Goal: Answer question/provide support: Share knowledge or assist other users

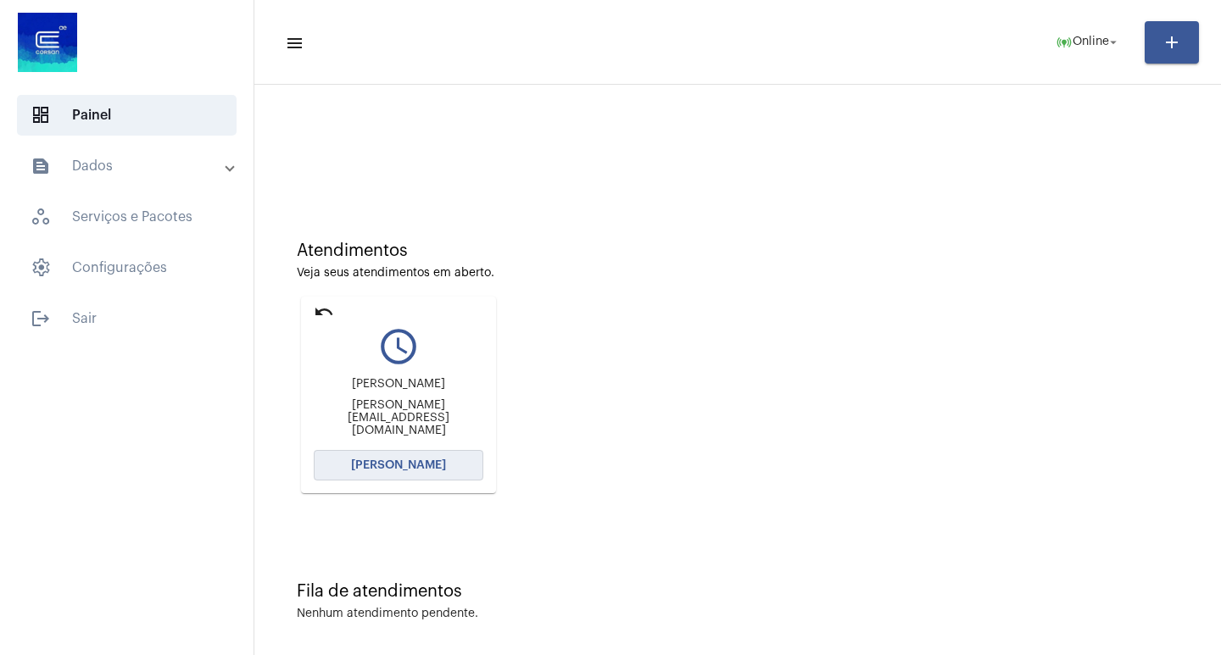
click at [423, 476] on button "[PERSON_NAME]" at bounding box center [399, 465] width 170 height 31
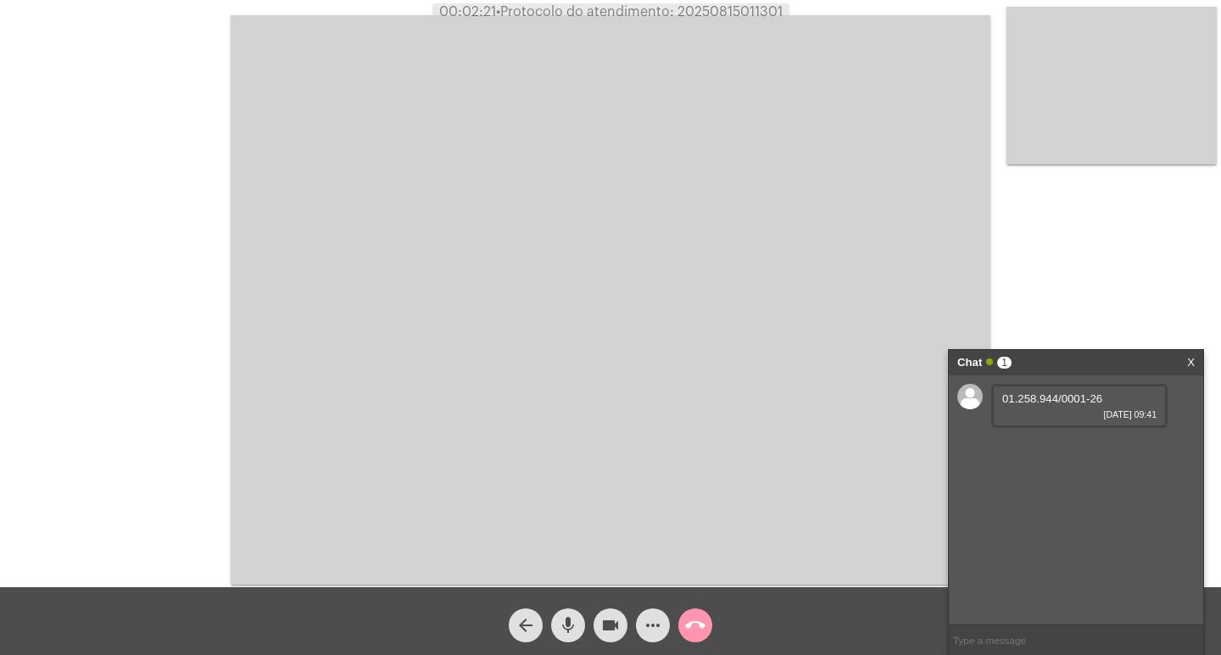
click at [1057, 400] on span "01.258.944/0001-26" at bounding box center [1052, 399] width 100 height 13
copy span "01.258.944/0001-26"
click at [831, 416] on video at bounding box center [611, 300] width 760 height 570
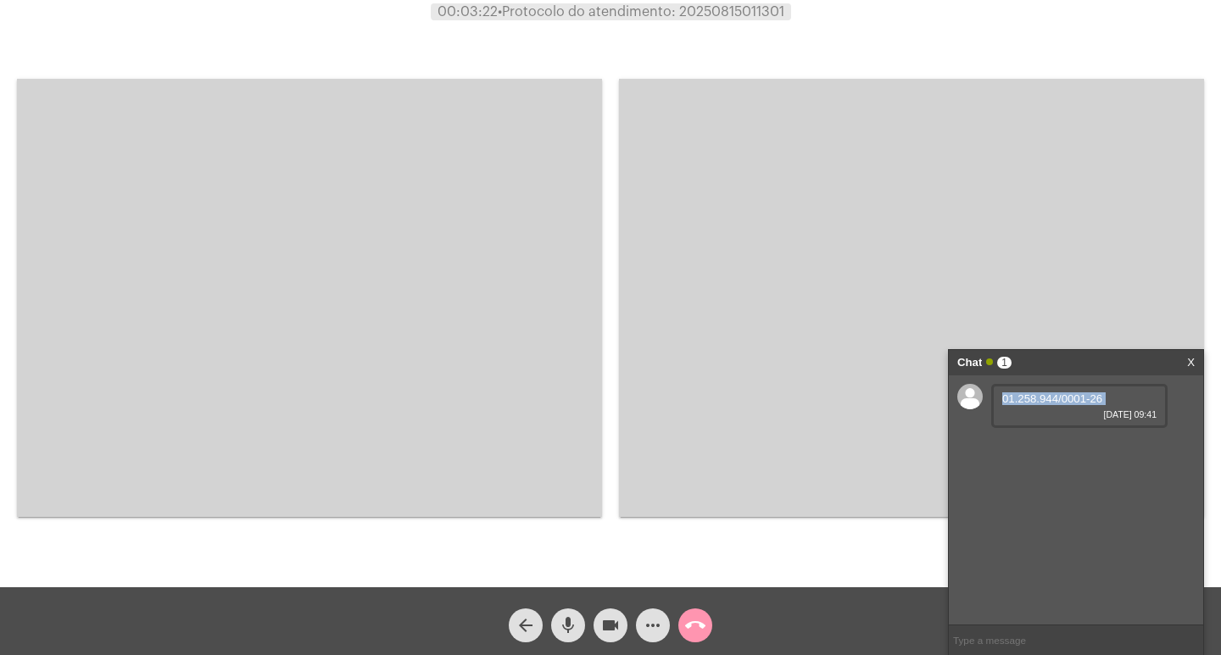
click at [564, 267] on video at bounding box center [309, 298] width 585 height 438
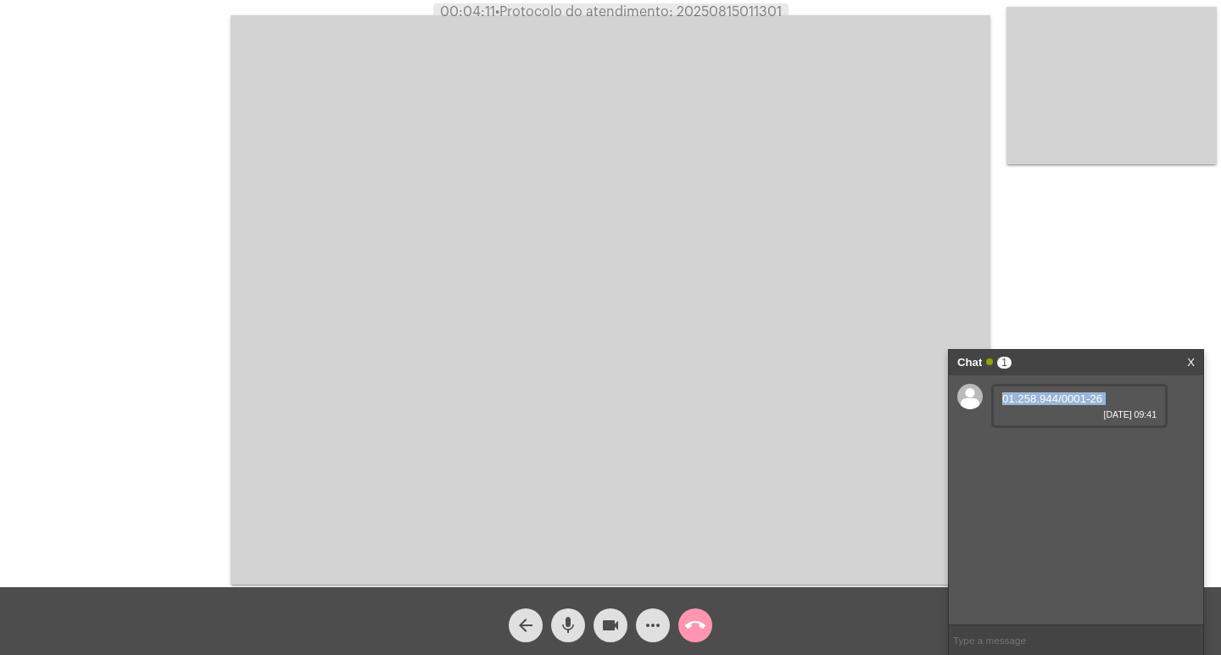
click at [583, 645] on div "arrow_back mic videocam more_horiz call_end" at bounding box center [610, 622] width 1221 height 68
click at [566, 614] on span "mic" at bounding box center [568, 626] width 20 height 34
click at [593, 619] on div "videocam" at bounding box center [610, 621] width 42 height 42
click at [573, 620] on mat-icon "mic_off" at bounding box center [568, 626] width 20 height 20
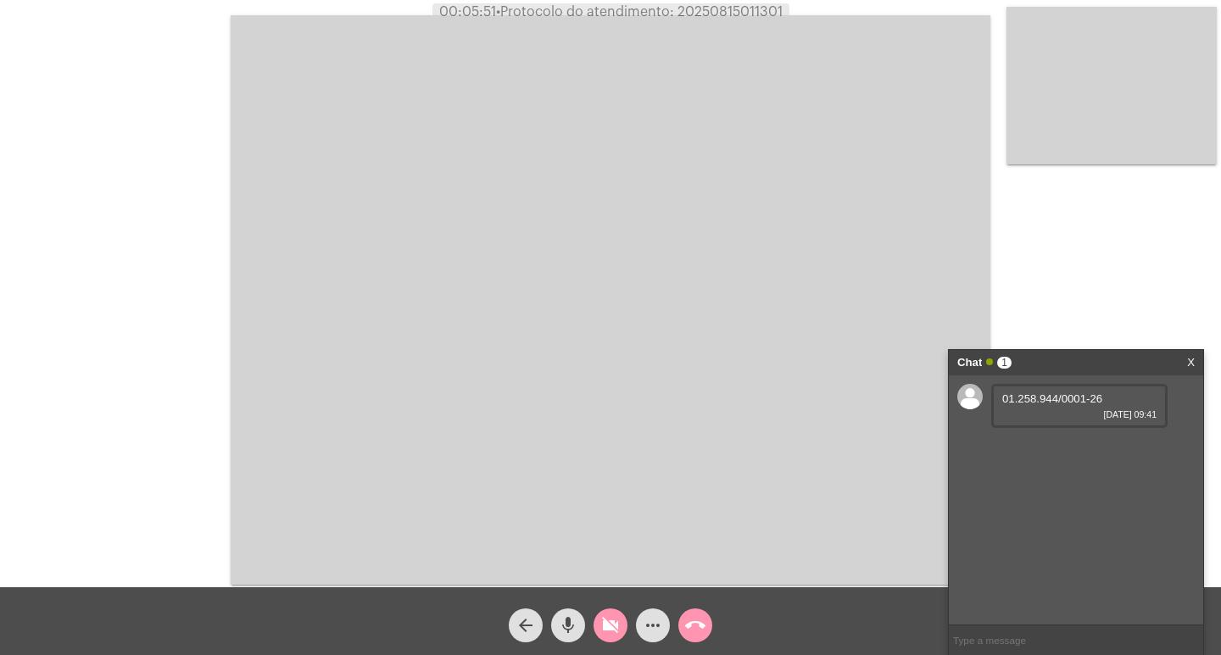
drag, startPoint x: 632, startPoint y: 624, endPoint x: 613, endPoint y: 622, distance: 18.8
click at [628, 624] on div "arrow_back mic videocam_off more_horiz call_end" at bounding box center [610, 622] width 1221 height 68
click at [613, 622] on mat-icon "videocam_off" at bounding box center [610, 626] width 20 height 20
click at [1033, 441] on span "18636454 CORSAN RIO [PERSON_NAME]" at bounding box center [1064, 453] width 124 height 25
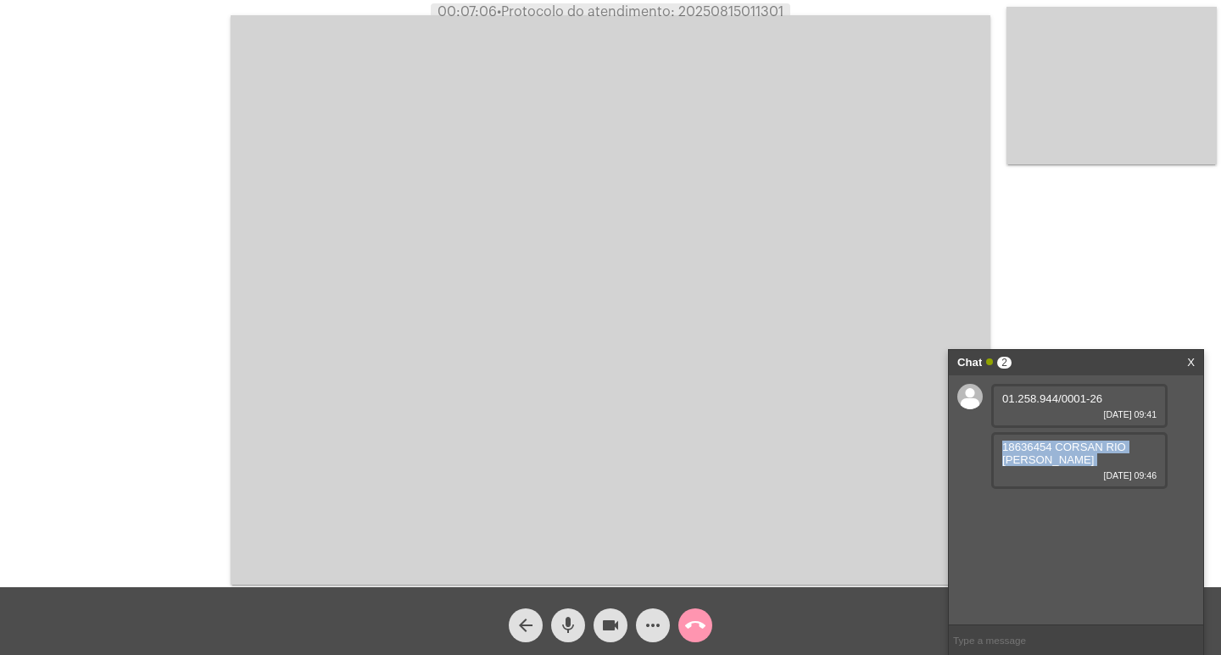
click at [1033, 441] on span "18636454 CORSAN RIO [PERSON_NAME]" at bounding box center [1064, 453] width 124 height 25
click at [1059, 465] on div "18636454 CORSAN RIO [PERSON_NAME] [DATE] 09:46" at bounding box center [1079, 460] width 176 height 57
click at [1038, 439] on div "18636454 CORSAN RIO [PERSON_NAME] [DATE] 09:46" at bounding box center [1079, 460] width 176 height 57
copy span "18636454"
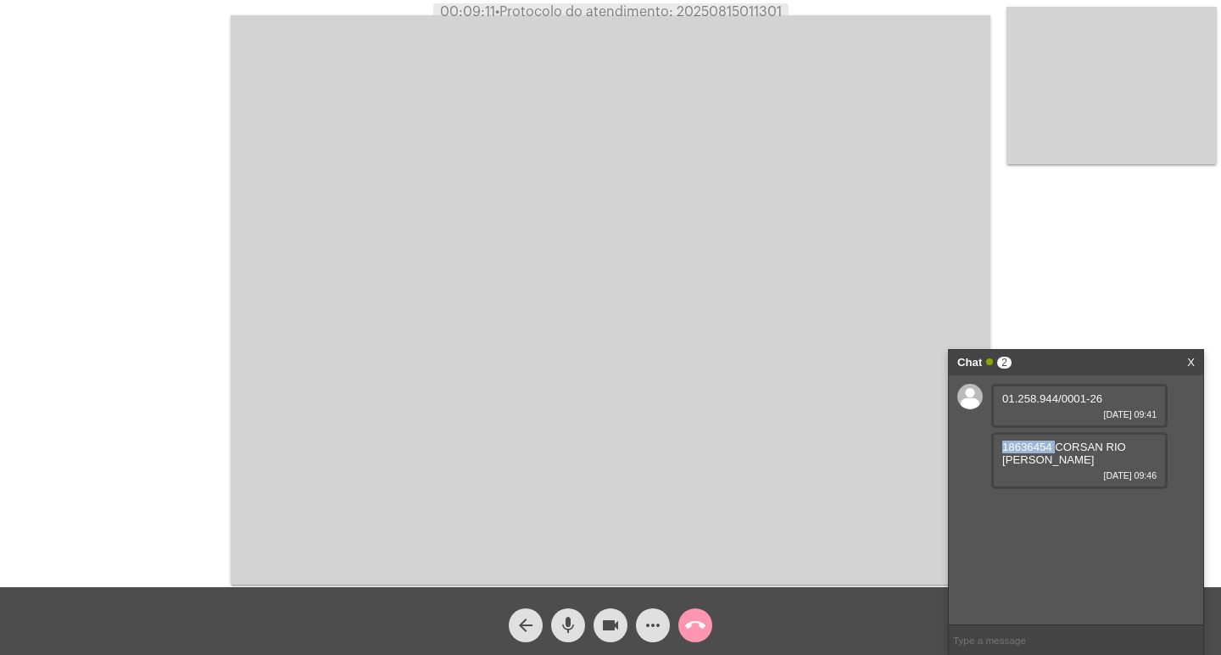
click at [601, 628] on mat-icon "videocam" at bounding box center [610, 626] width 20 height 20
click at [601, 628] on mat-icon "videocam_off" at bounding box center [610, 626] width 20 height 20
click at [1059, 515] on link "[URL][DOMAIN_NAME]" at bounding box center [1061, 508] width 118 height 13
click at [728, 6] on span "• Protocolo do atendimento: 20250815011301" at bounding box center [637, 12] width 287 height 14
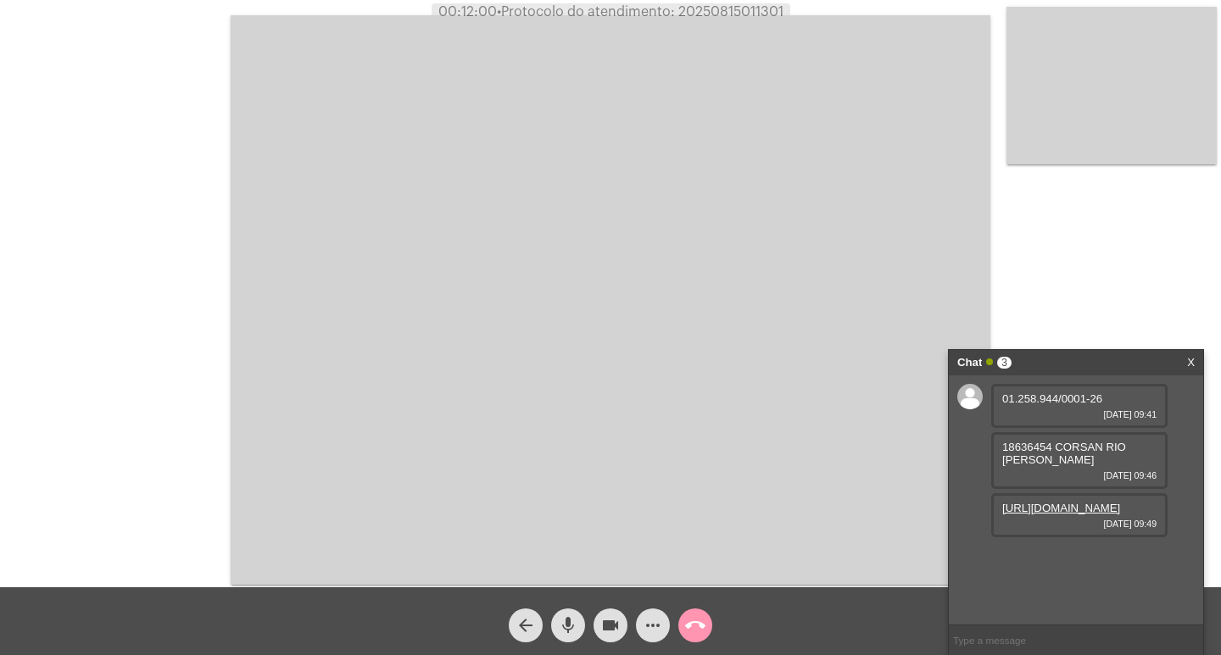
copy span "20250815011301"
click at [129, 42] on div "Acessando Câmera e Microfone..." at bounding box center [611, 298] width 1218 height 588
click at [1089, 563] on link "[URL][DOMAIN_NAME]" at bounding box center [1061, 556] width 118 height 13
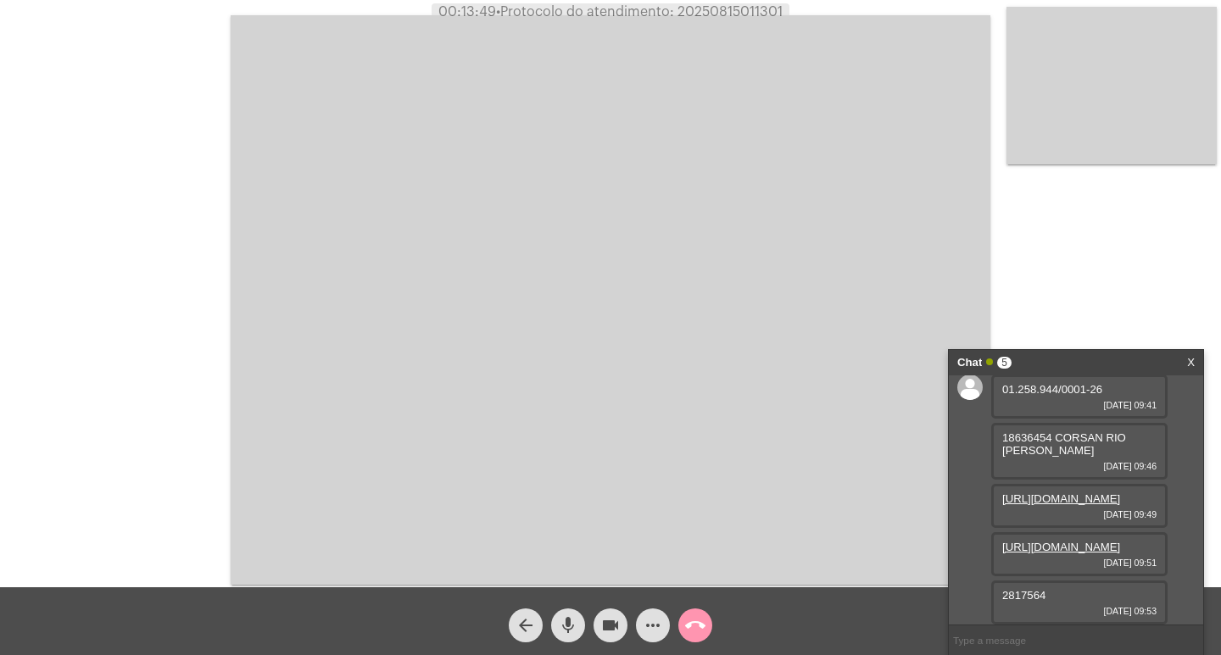
scroll to position [86, 0]
click at [1039, 596] on span "2817564" at bounding box center [1023, 595] width 43 height 13
copy span "2817564"
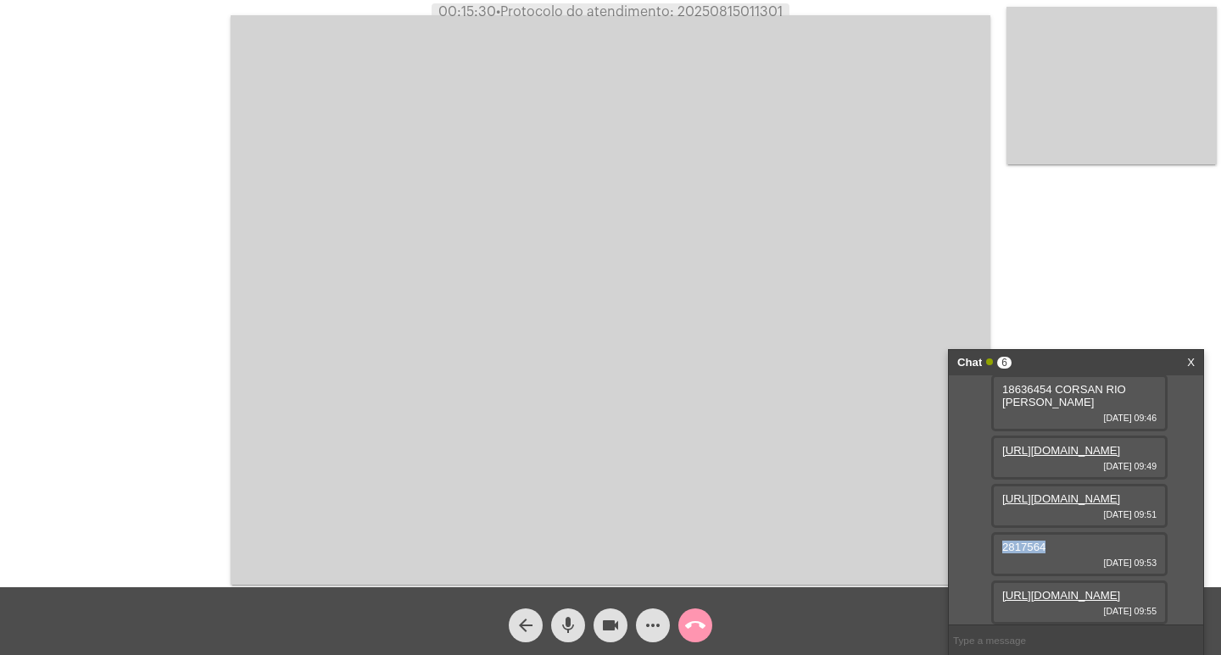
click at [1066, 589] on link "[URL][DOMAIN_NAME]" at bounding box center [1061, 595] width 118 height 13
click at [570, 616] on mat-icon "mic" at bounding box center [568, 626] width 20 height 20
click at [604, 628] on mat-icon "videocam" at bounding box center [610, 626] width 20 height 20
click at [571, 634] on mat-icon "mic_off" at bounding box center [568, 626] width 20 height 20
click at [599, 627] on button "videocam_off" at bounding box center [611, 626] width 34 height 34
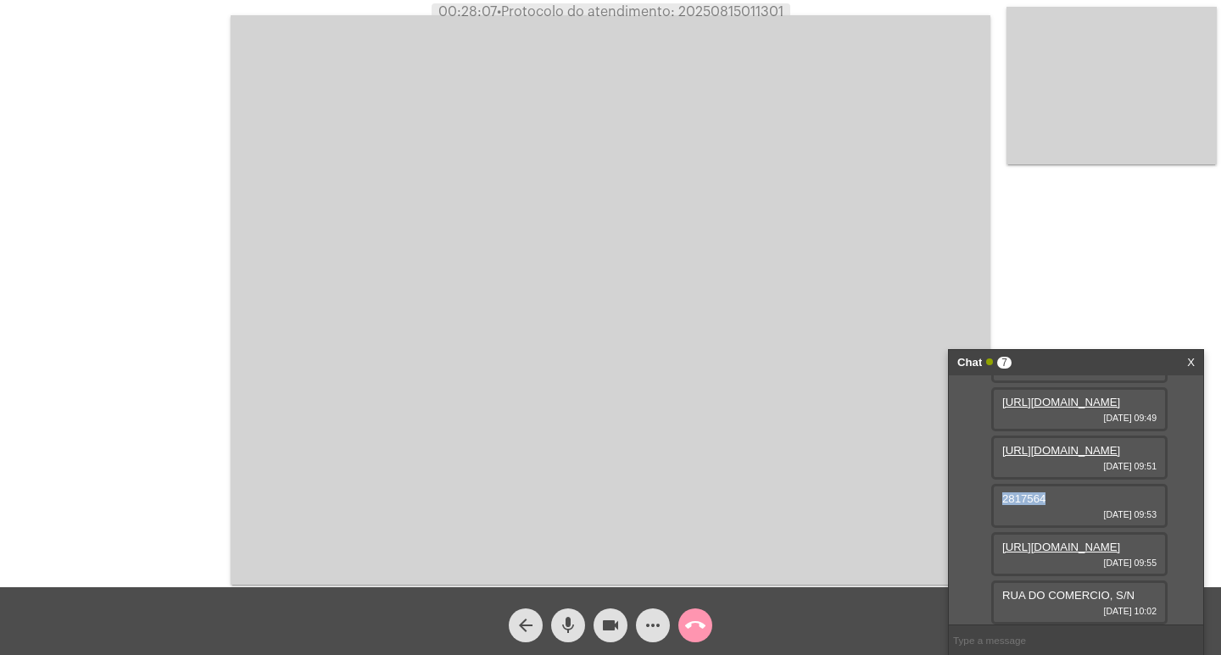
scroll to position [220, 0]
click at [605, 617] on mat-icon "videocam" at bounding box center [610, 626] width 20 height 20
click at [600, 615] on button "videocam_off" at bounding box center [611, 626] width 34 height 34
click at [600, 615] on button "videocam" at bounding box center [611, 626] width 34 height 34
click at [600, 615] on button "videocam_off" at bounding box center [611, 626] width 34 height 34
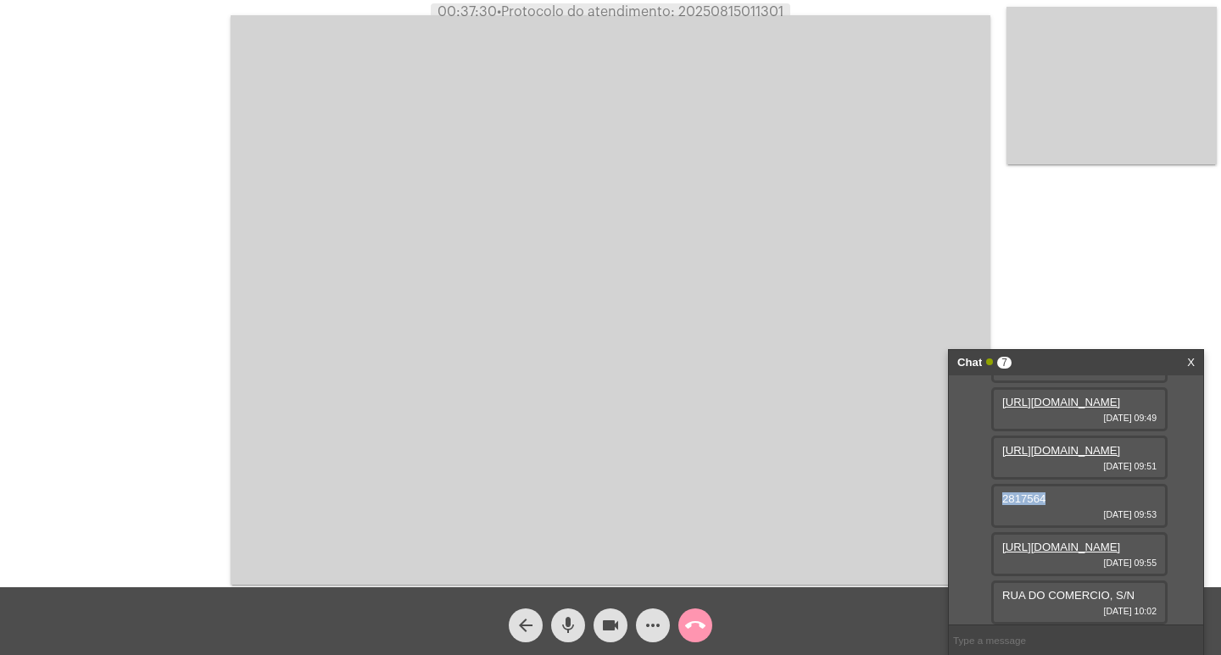
scroll to position [307, 0]
click at [1068, 589] on link "[URL][DOMAIN_NAME]" at bounding box center [1061, 595] width 118 height 13
click at [605, 613] on span "videocam" at bounding box center [610, 626] width 20 height 34
click at [605, 613] on span "videocam_off" at bounding box center [610, 626] width 20 height 34
click at [689, 627] on mat-icon "call_end" at bounding box center [695, 626] width 20 height 20
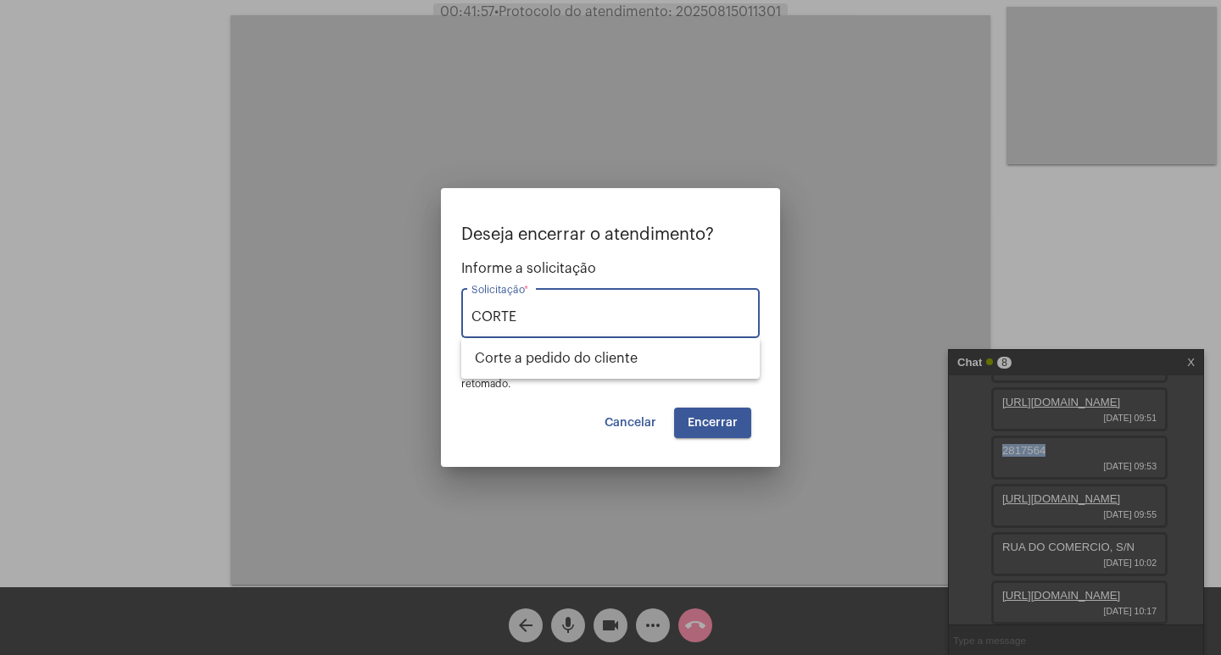
click at [670, 315] on input "CORTE" at bounding box center [610, 317] width 278 height 15
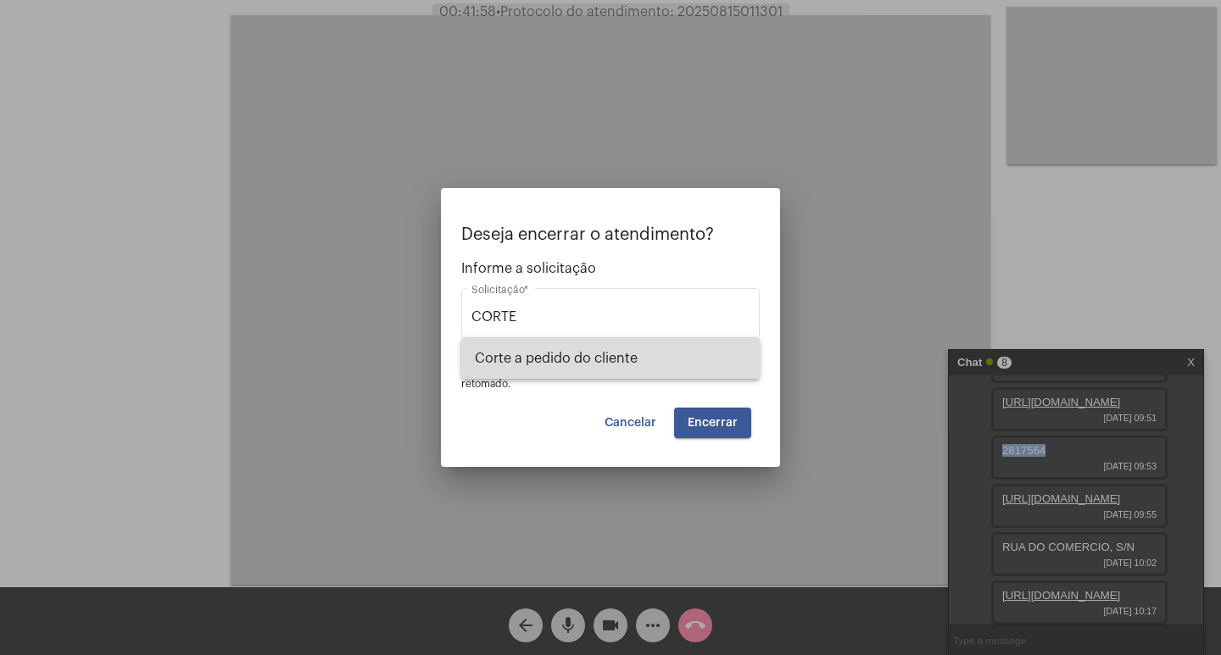
click at [678, 371] on span "Corte a pedido do cliente" at bounding box center [610, 358] width 271 height 41
type input "Corte a pedido do cliente"
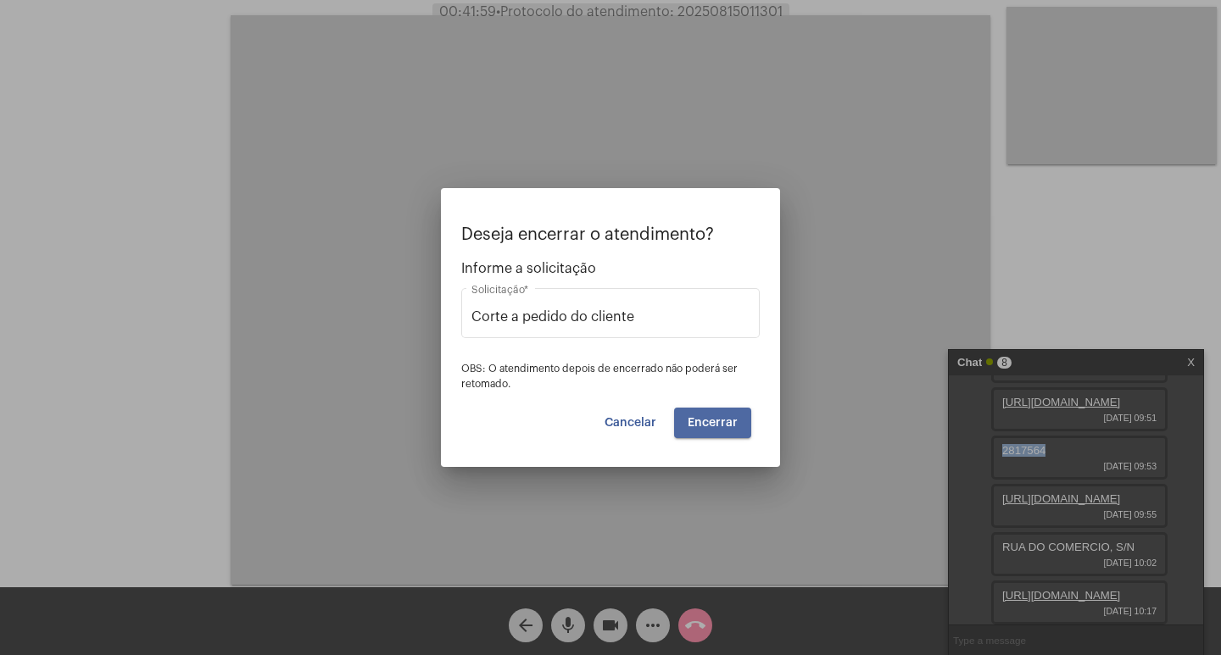
click at [728, 421] on span "Encerrar" at bounding box center [713, 423] width 50 height 12
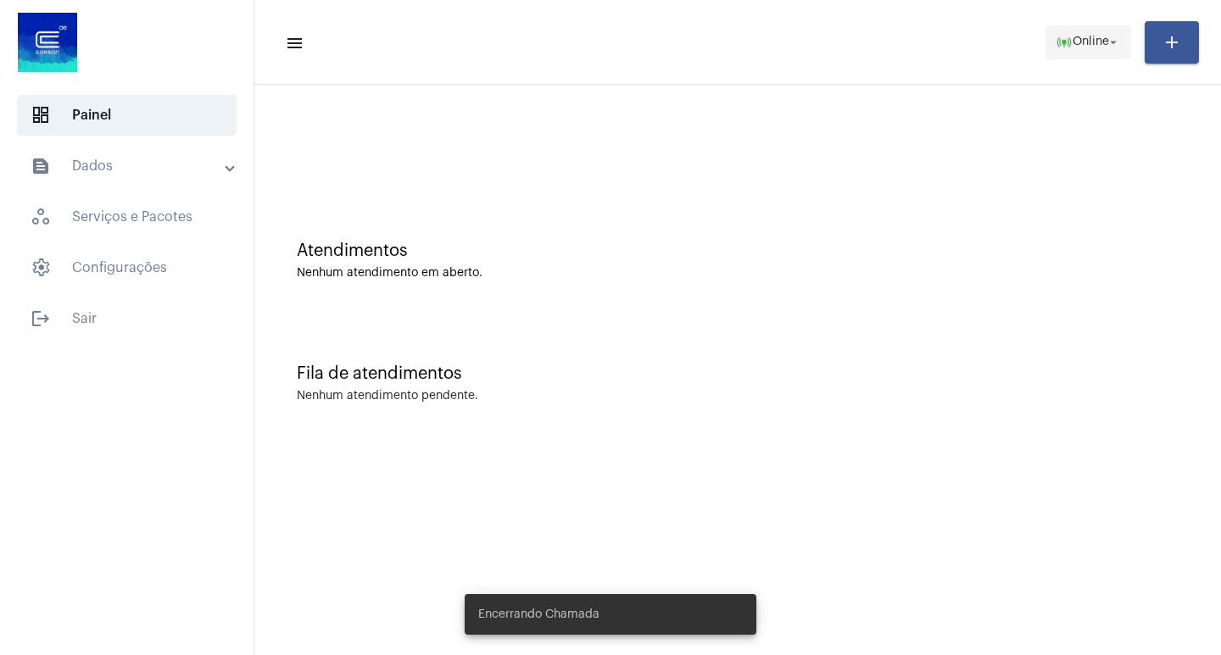
click at [1090, 36] on span "Online" at bounding box center [1091, 42] width 36 height 12
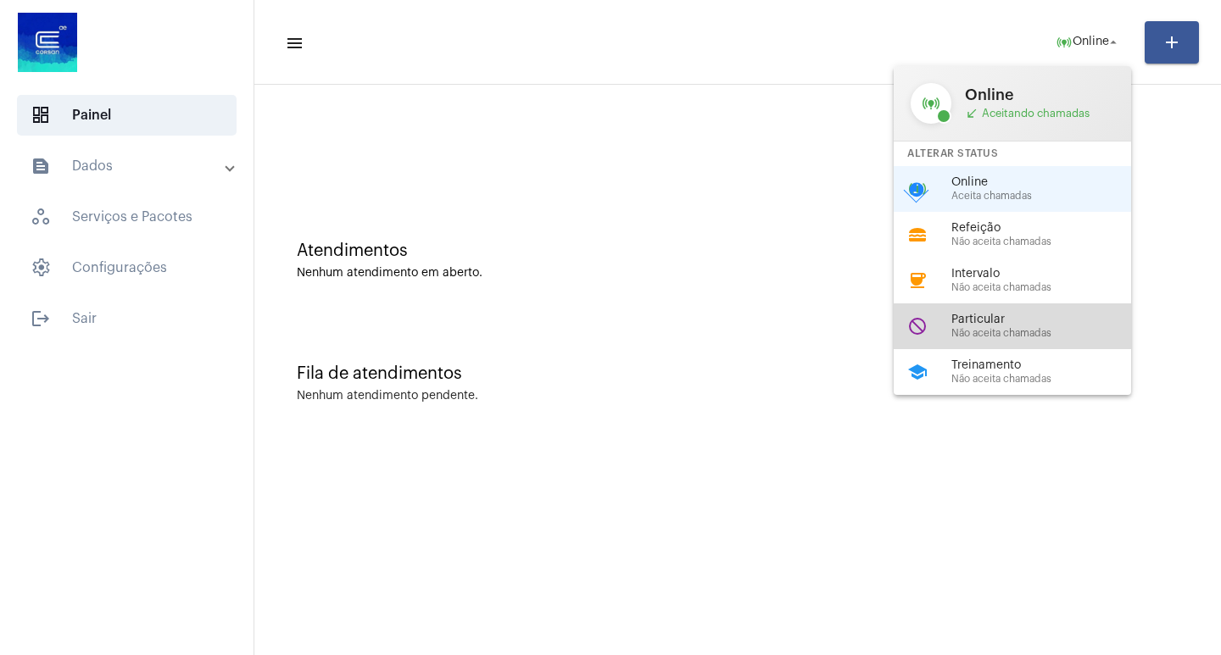
click at [1028, 328] on span "Não aceita chamadas" at bounding box center [1047, 333] width 193 height 11
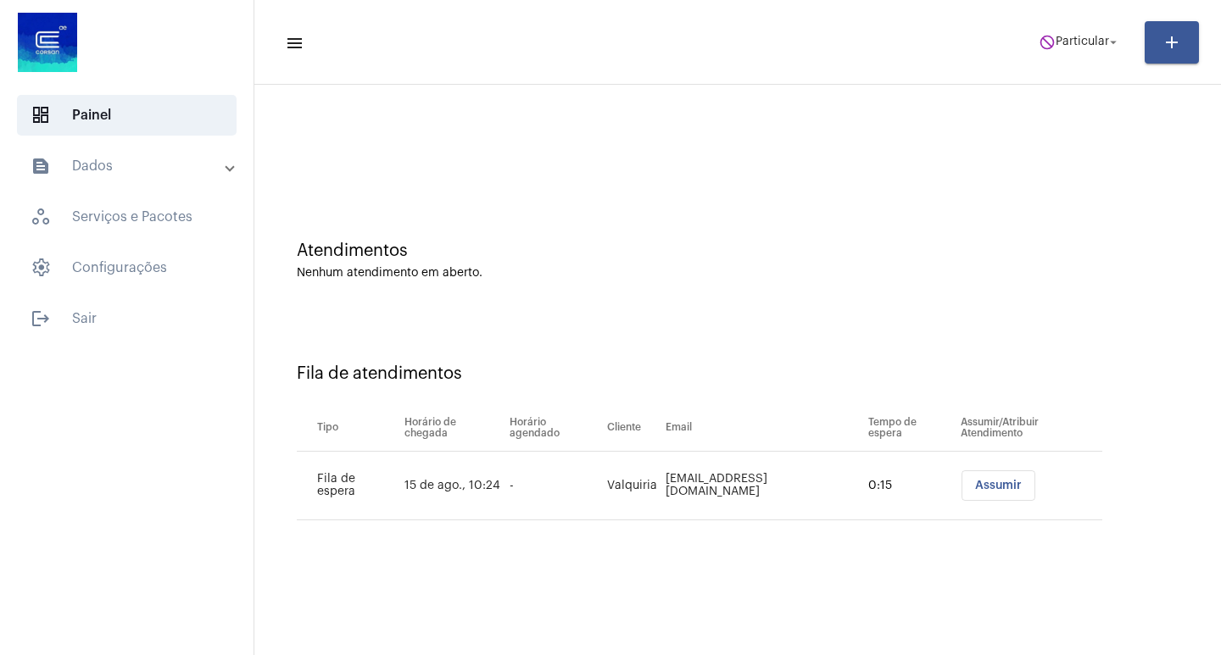
click at [1094, 59] on mat-toolbar-row "menu do_not_disturb Particular arrow_drop_down add" at bounding box center [737, 42] width 967 height 54
click at [1079, 45] on span "Particular" at bounding box center [1082, 42] width 53 height 12
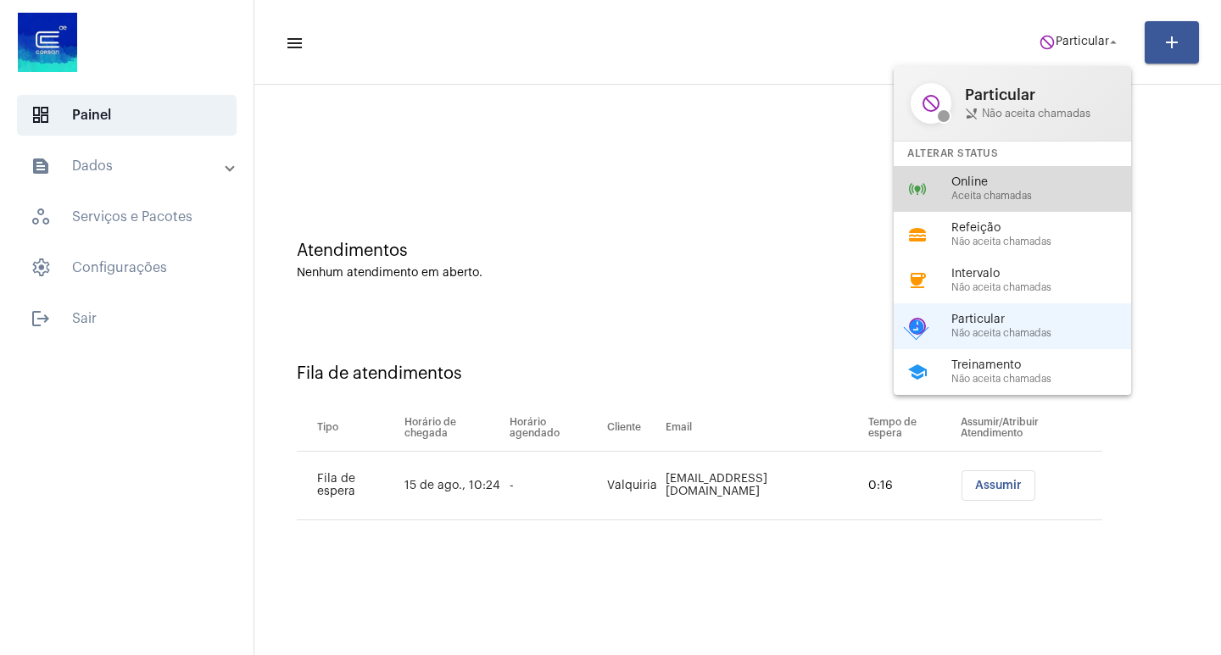
click at [1059, 207] on div "online_prediction Online Aceita chamadas" at bounding box center [1026, 189] width 265 height 46
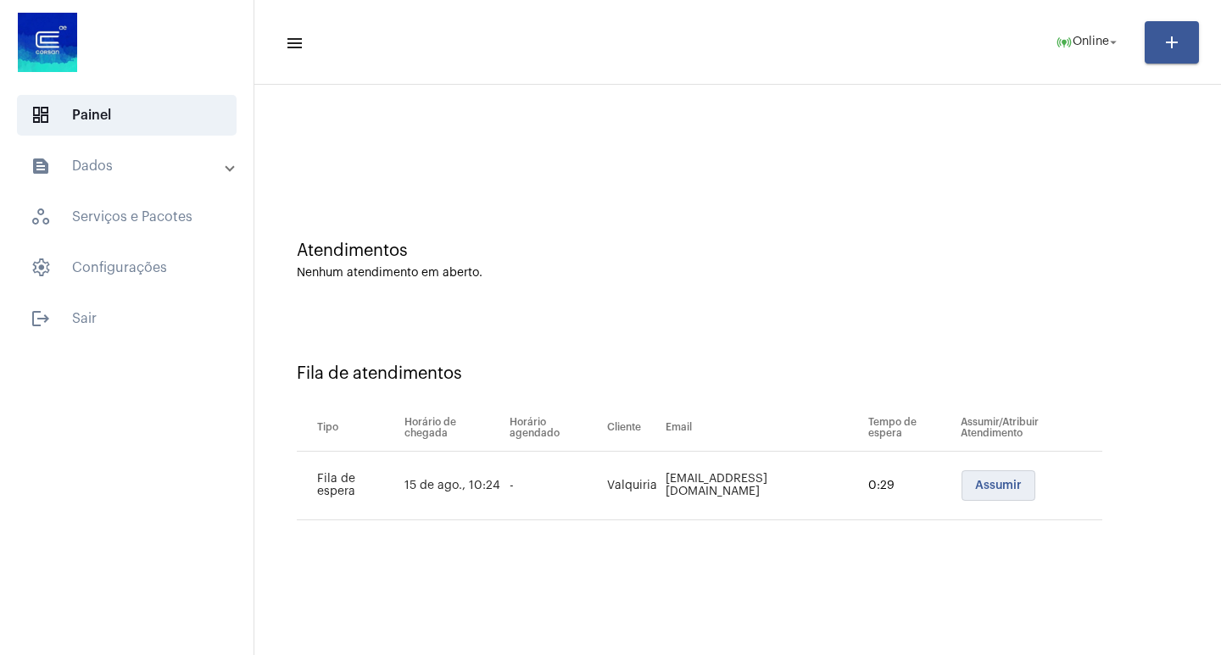
click at [990, 480] on span "Assumir" at bounding box center [998, 486] width 47 height 12
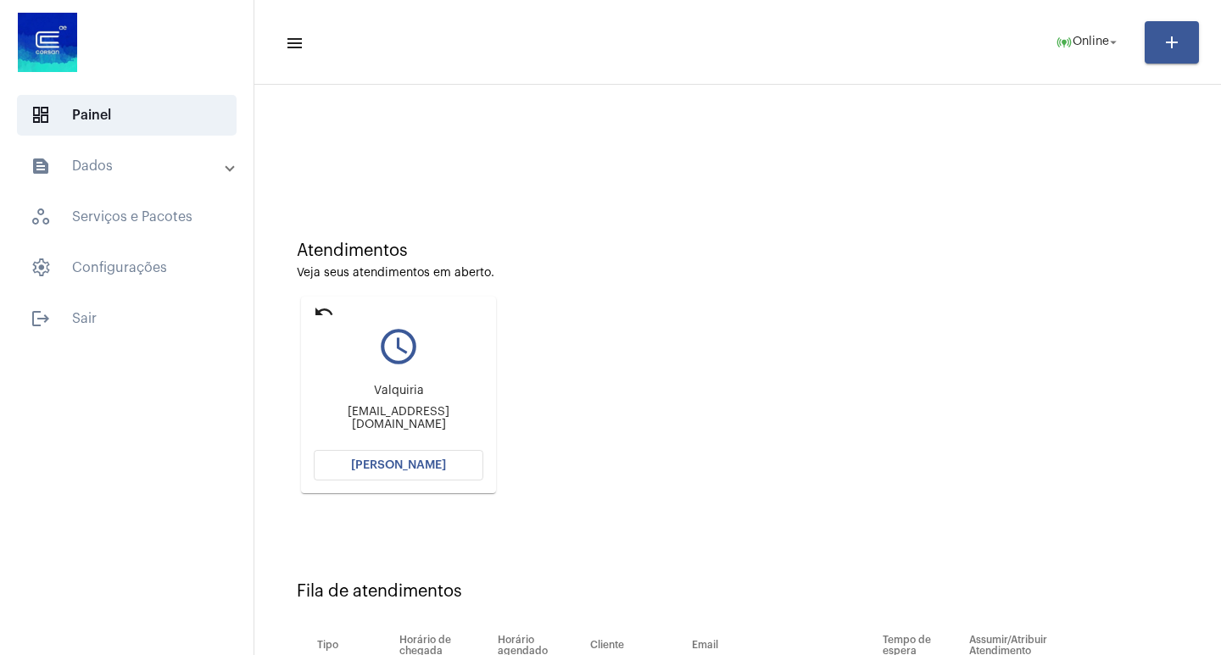
scroll to position [129, 0]
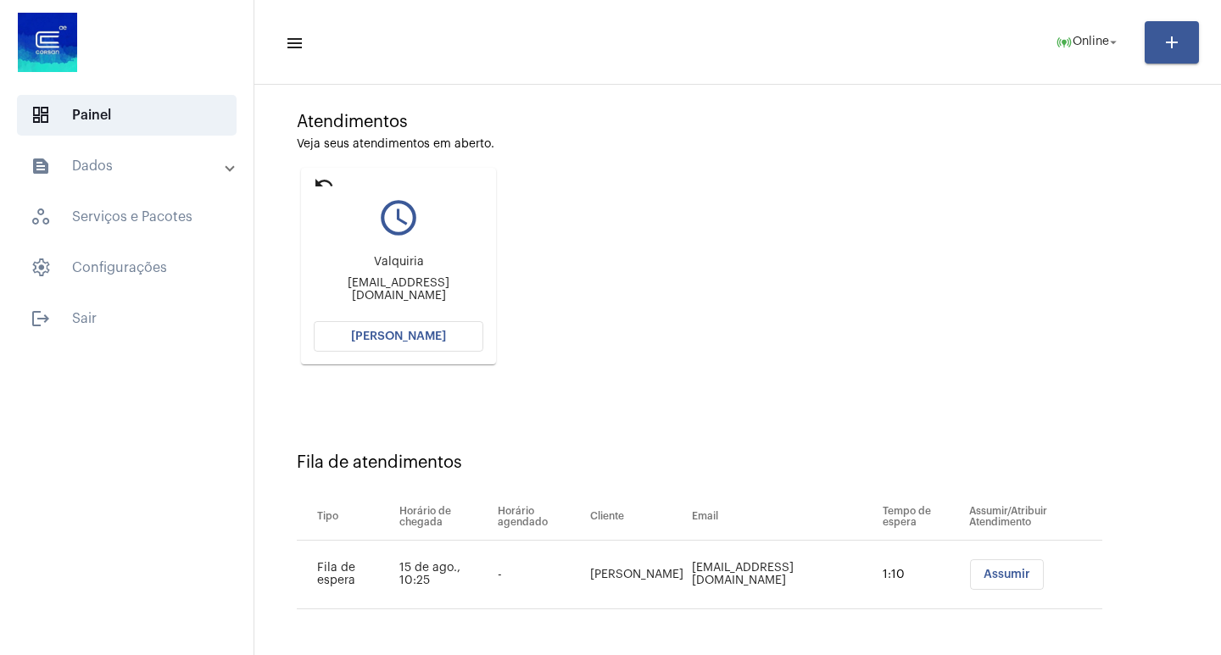
click at [449, 337] on button "[PERSON_NAME]" at bounding box center [399, 336] width 170 height 31
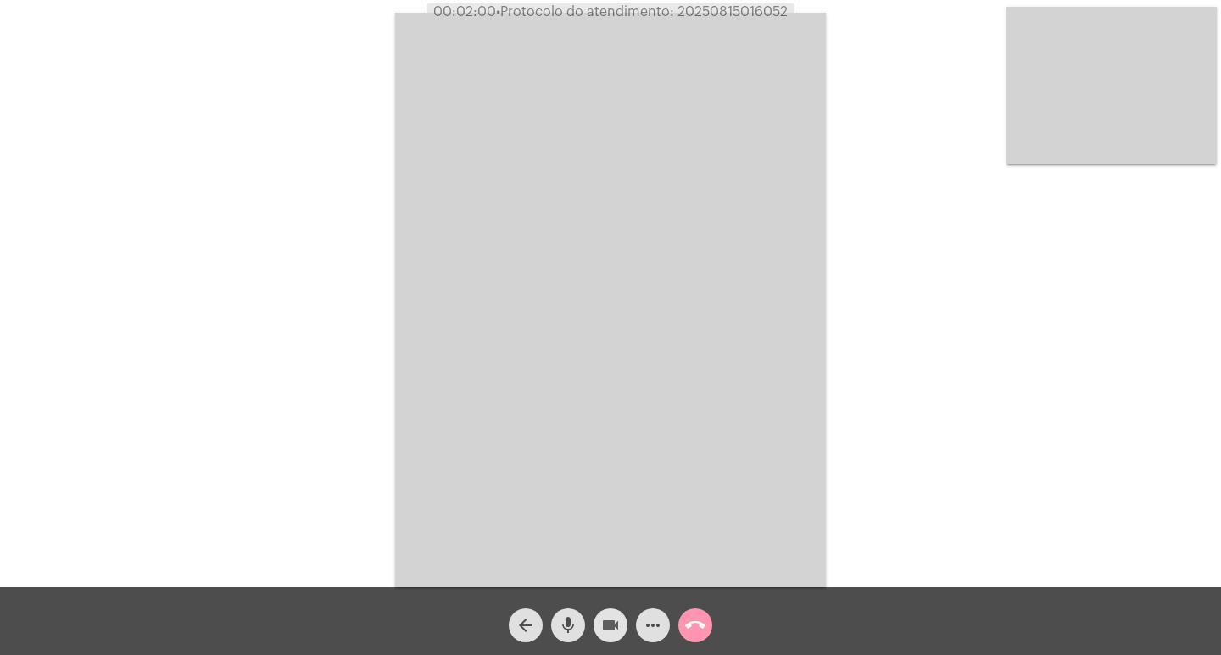
click at [599, 631] on button "videocam" at bounding box center [611, 626] width 34 height 34
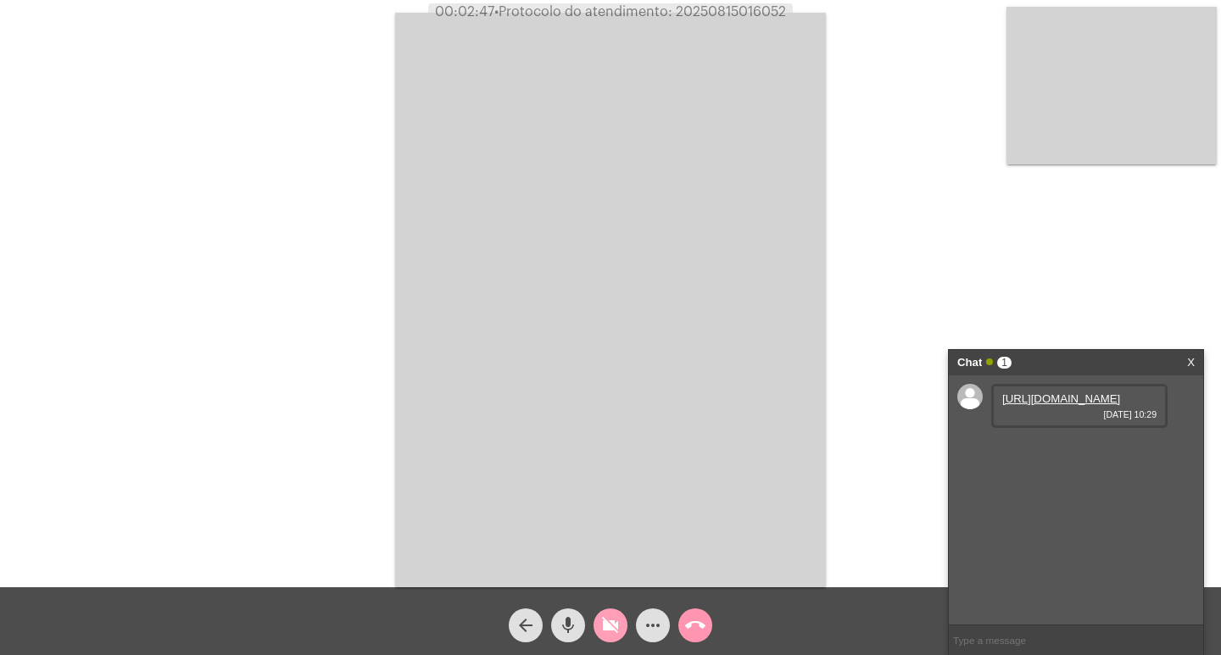
click at [602, 635] on mat-icon "videocam_off" at bounding box center [610, 626] width 20 height 20
click at [1051, 405] on link "[URL][DOMAIN_NAME]" at bounding box center [1061, 399] width 118 height 13
click at [597, 615] on button "videocam" at bounding box center [611, 626] width 34 height 34
click at [1068, 454] on link "[URL][DOMAIN_NAME]" at bounding box center [1061, 447] width 118 height 13
click at [598, 639] on div "videocam_off" at bounding box center [610, 621] width 42 height 42
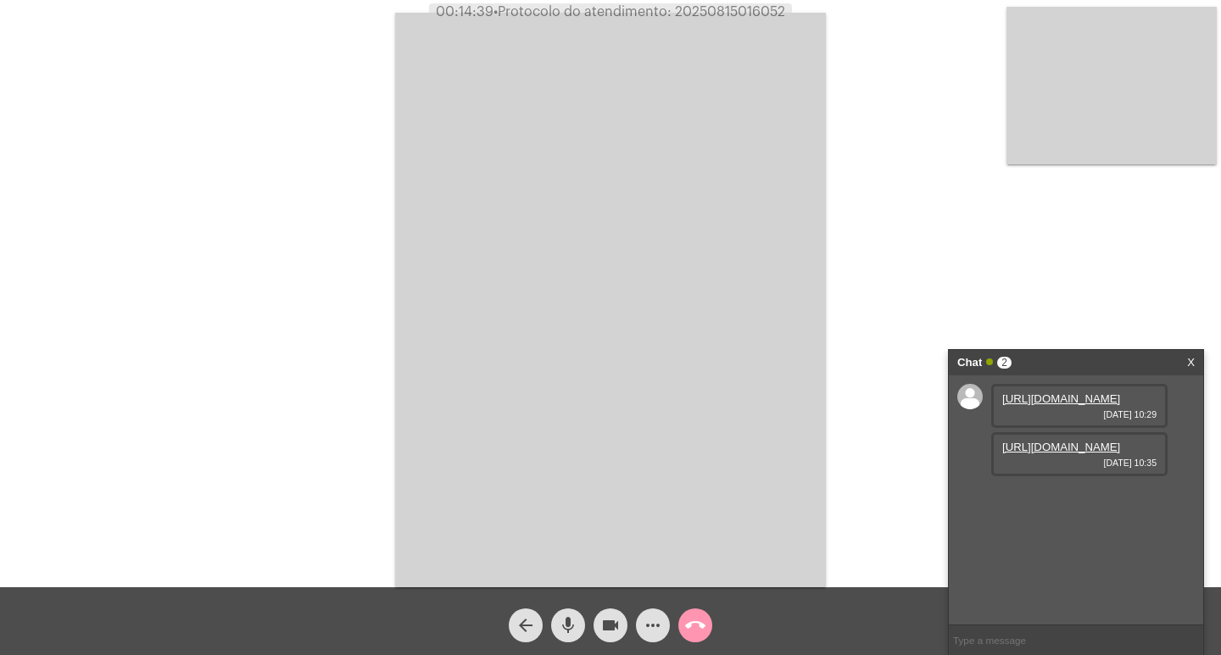
click at [706, 7] on span "• Protocolo do atendimento: 20250815016052" at bounding box center [640, 12] width 292 height 14
copy span "20250815016052"
drag, startPoint x: 344, startPoint y: 354, endPoint x: 352, endPoint y: 344, distance: 12.7
click at [344, 354] on div "Acessando Câmera e Microfone..." at bounding box center [611, 298] width 1218 height 588
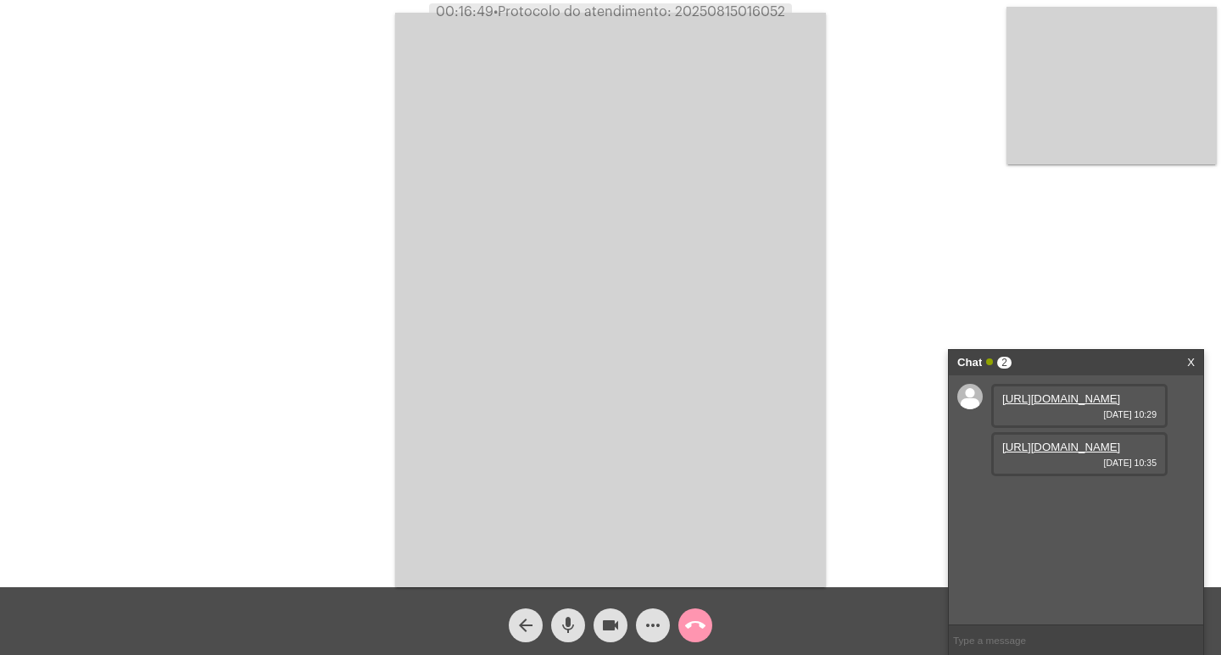
click at [688, 635] on mat-icon "call_end" at bounding box center [695, 626] width 20 height 20
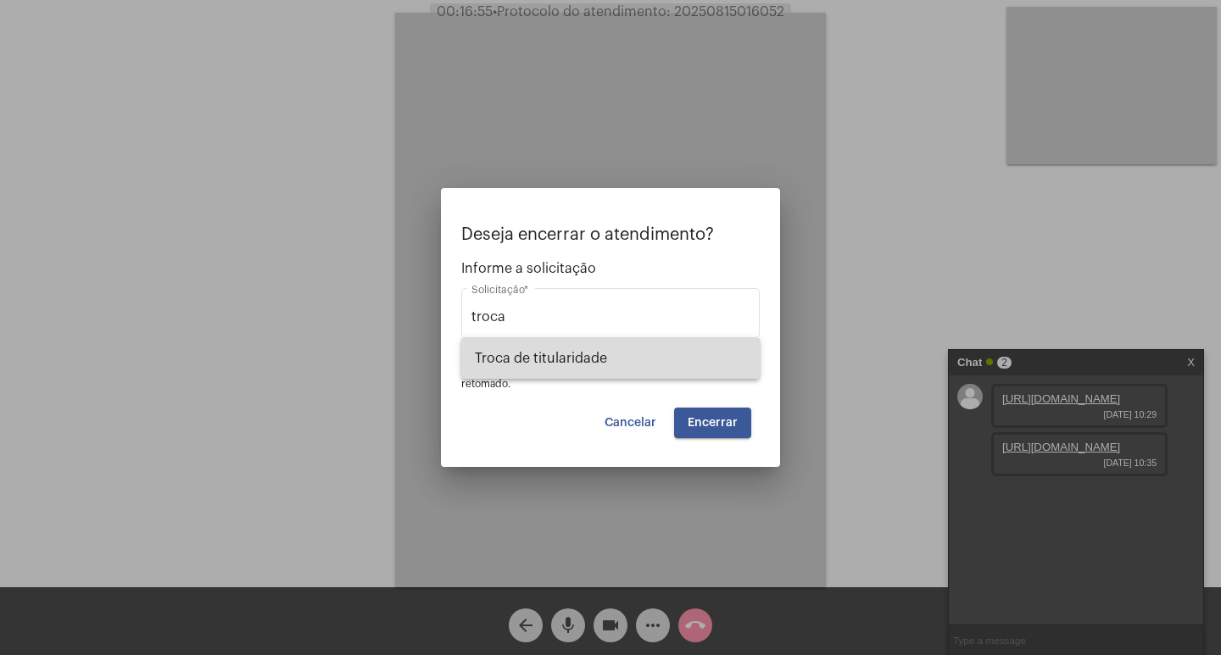
click at [634, 352] on span "Troca de titularidade" at bounding box center [610, 358] width 271 height 41
type input "Troca de titularidade"
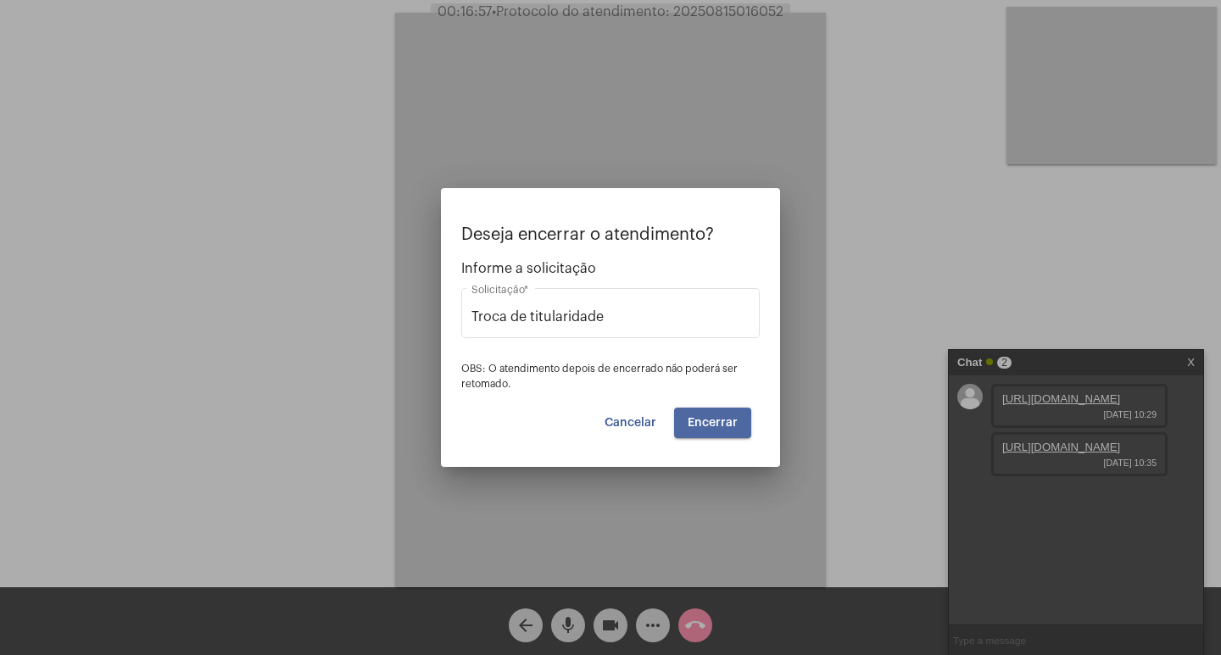
click at [721, 420] on span "Encerrar" at bounding box center [713, 423] width 50 height 12
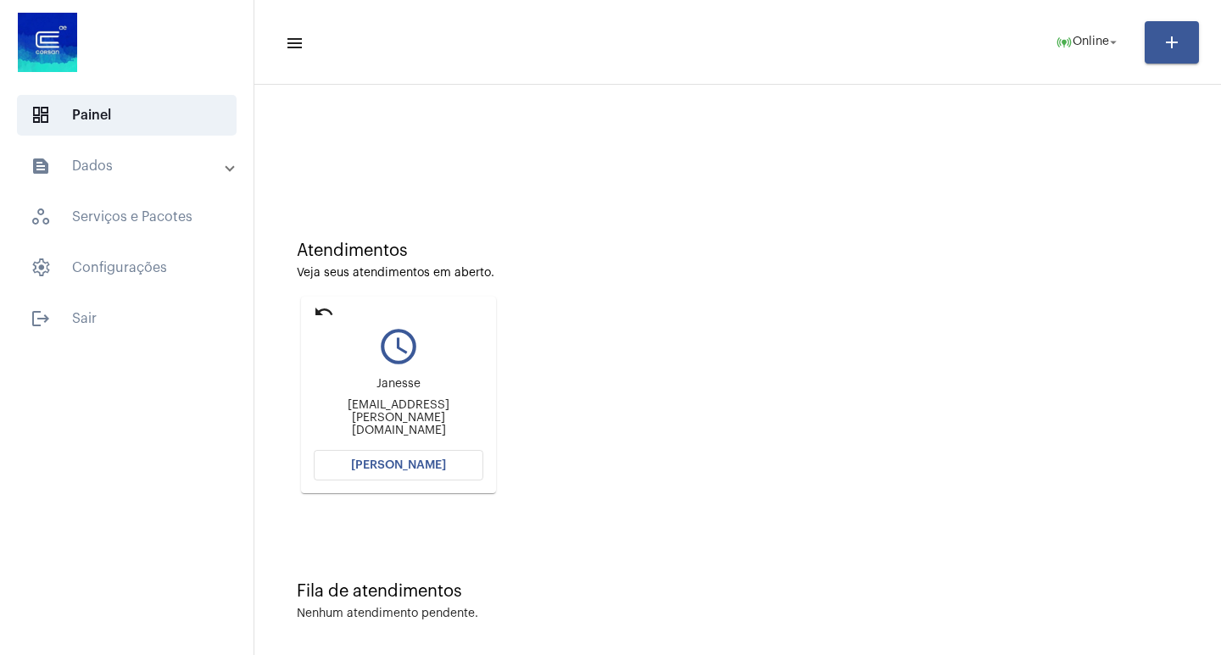
click at [358, 489] on mat-card "undo query_builder [PERSON_NAME] [PERSON_NAME][EMAIL_ADDRESS][PERSON_NAME][DOMA…" at bounding box center [398, 395] width 195 height 197
click at [375, 470] on span "[PERSON_NAME]" at bounding box center [398, 466] width 95 height 12
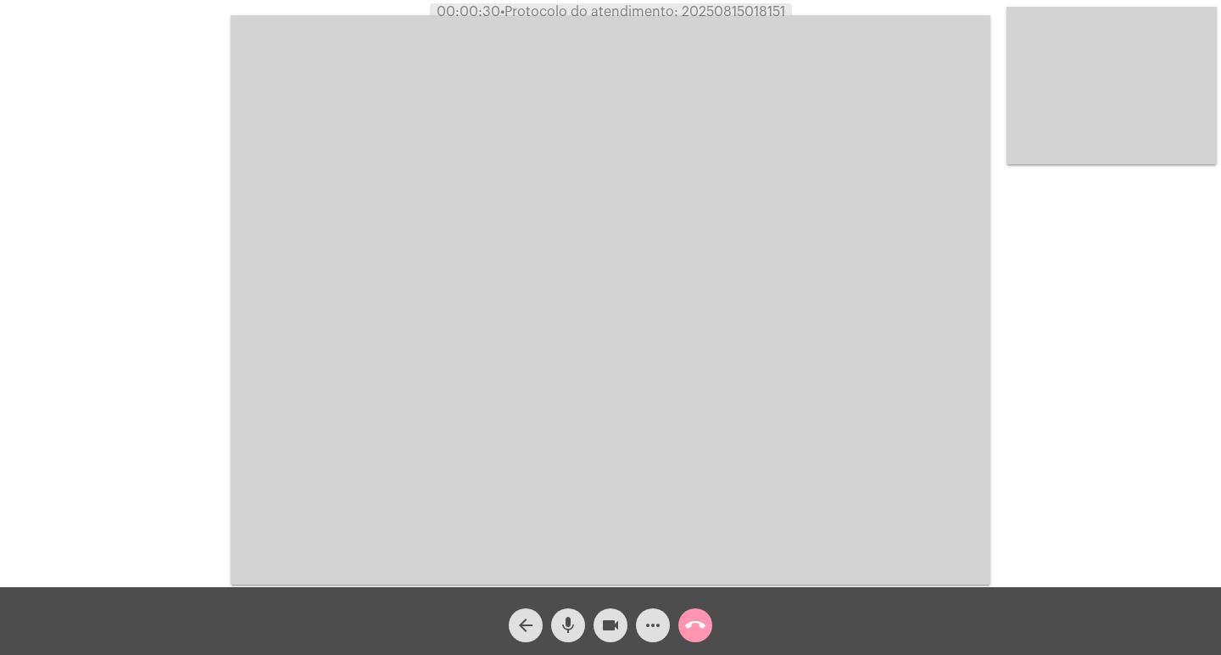
click at [649, 608] on div "more_horiz" at bounding box center [653, 621] width 42 height 42
click at [649, 628] on mat-icon "more_horiz" at bounding box center [653, 626] width 20 height 20
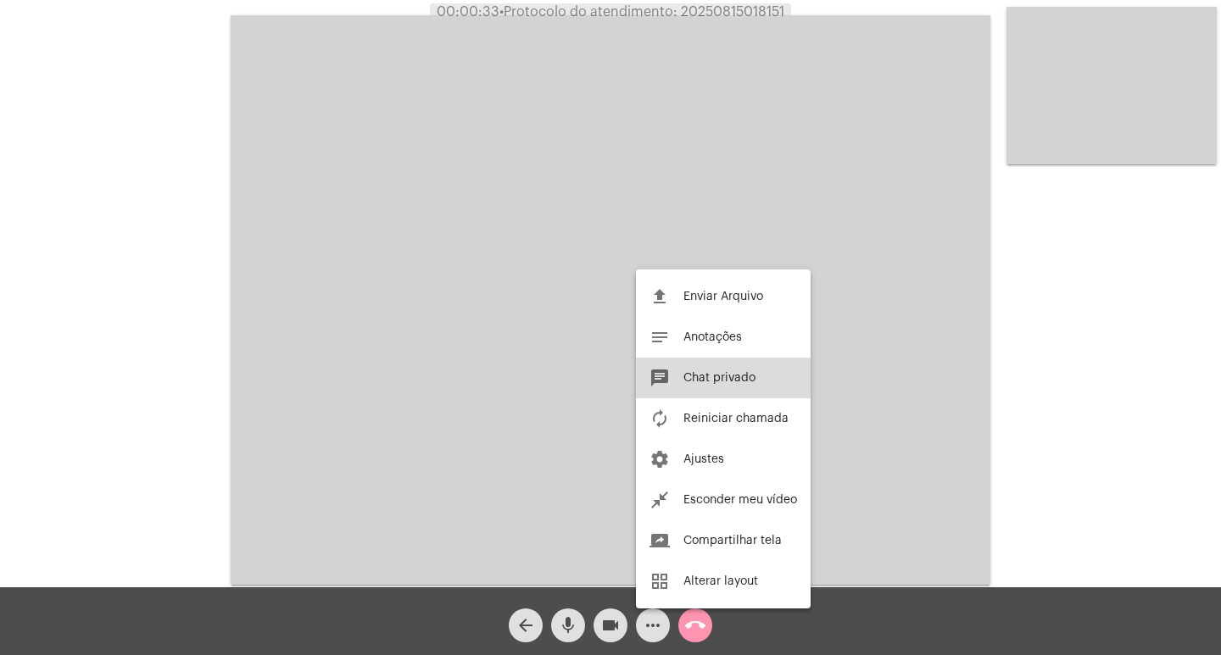
click at [710, 381] on span "Chat privado" at bounding box center [719, 378] width 72 height 12
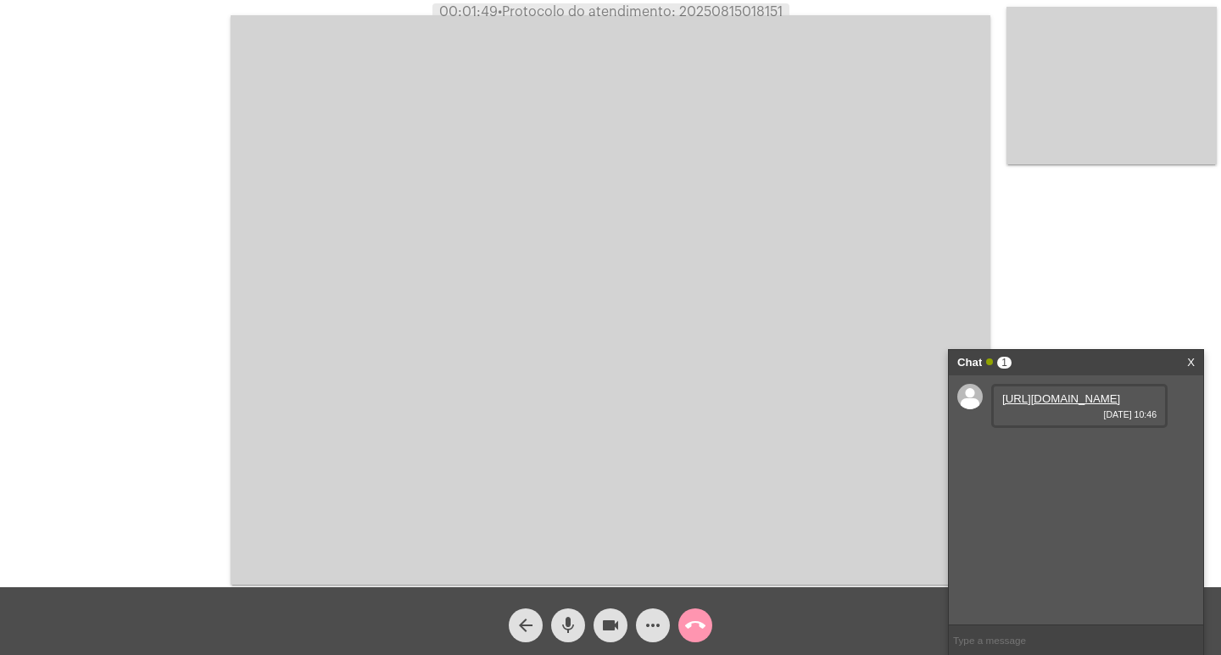
click at [1012, 405] on link "[URL][DOMAIN_NAME]" at bounding box center [1061, 399] width 118 height 13
click at [1074, 454] on link "[URL][DOMAIN_NAME]" at bounding box center [1061, 447] width 118 height 13
click at [1039, 489] on link "[URL][DOMAIN_NAME]" at bounding box center [1061, 495] width 118 height 13
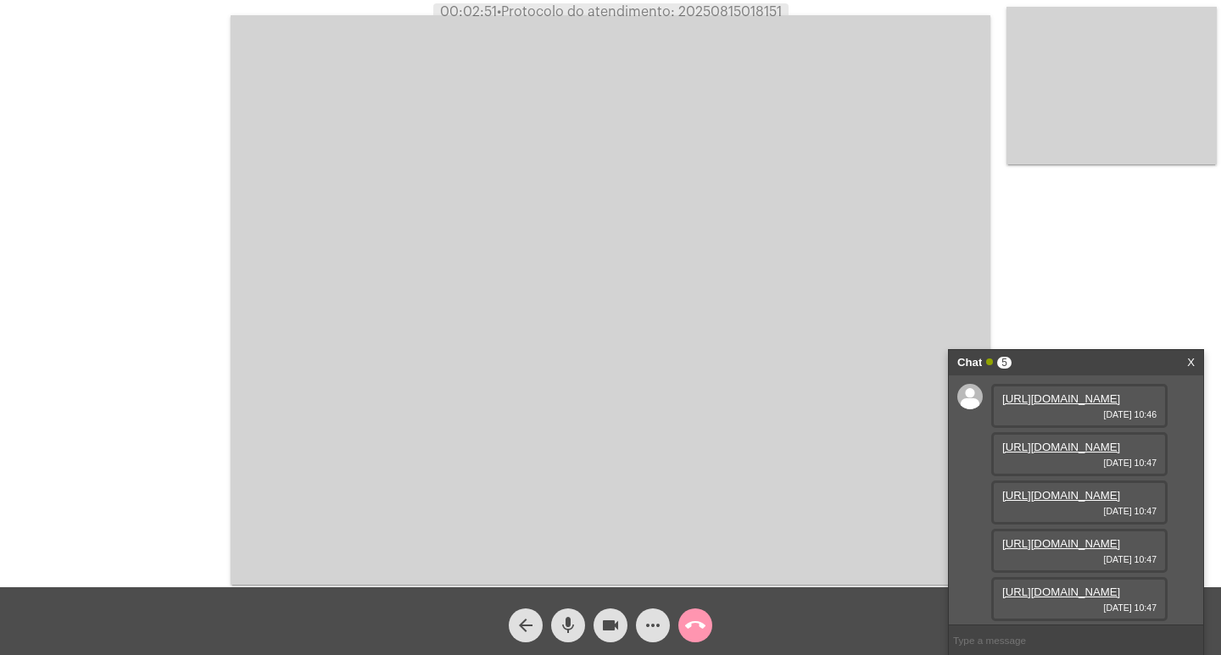
scroll to position [187, 0]
click at [1057, 538] on link "[URL][DOMAIN_NAME]" at bounding box center [1061, 544] width 118 height 13
click at [1048, 586] on link "[URL][DOMAIN_NAME]" at bounding box center [1061, 592] width 118 height 13
click at [714, 200] on video at bounding box center [611, 300] width 760 height 570
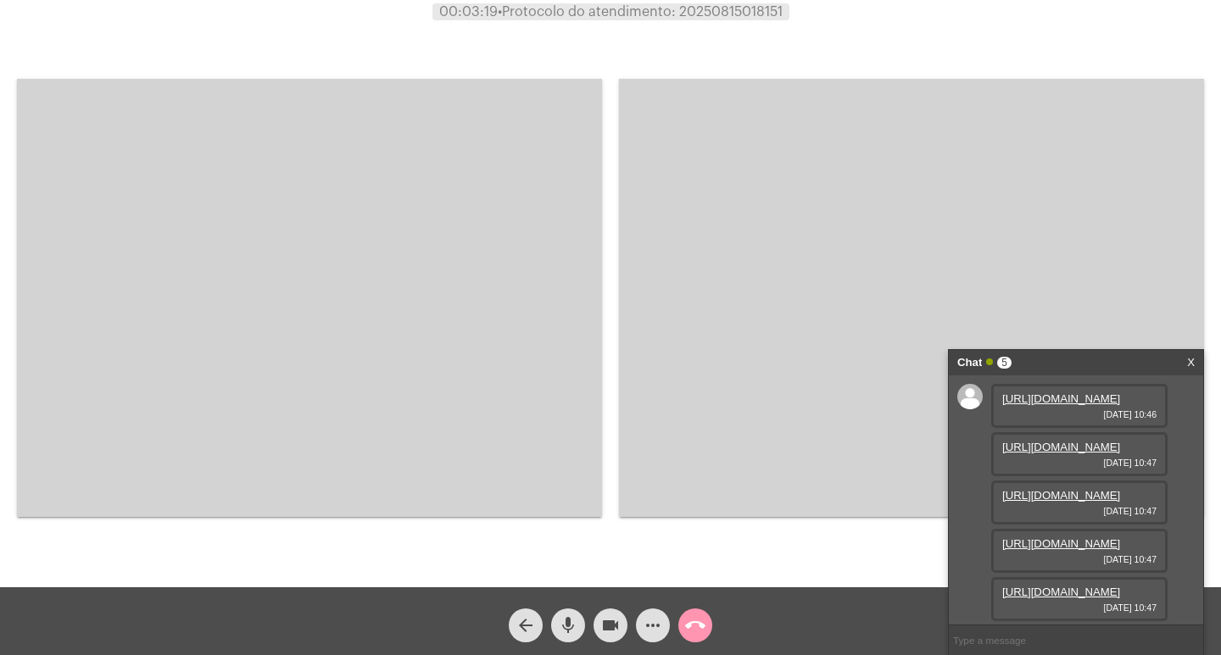
click at [350, 262] on video at bounding box center [309, 298] width 585 height 438
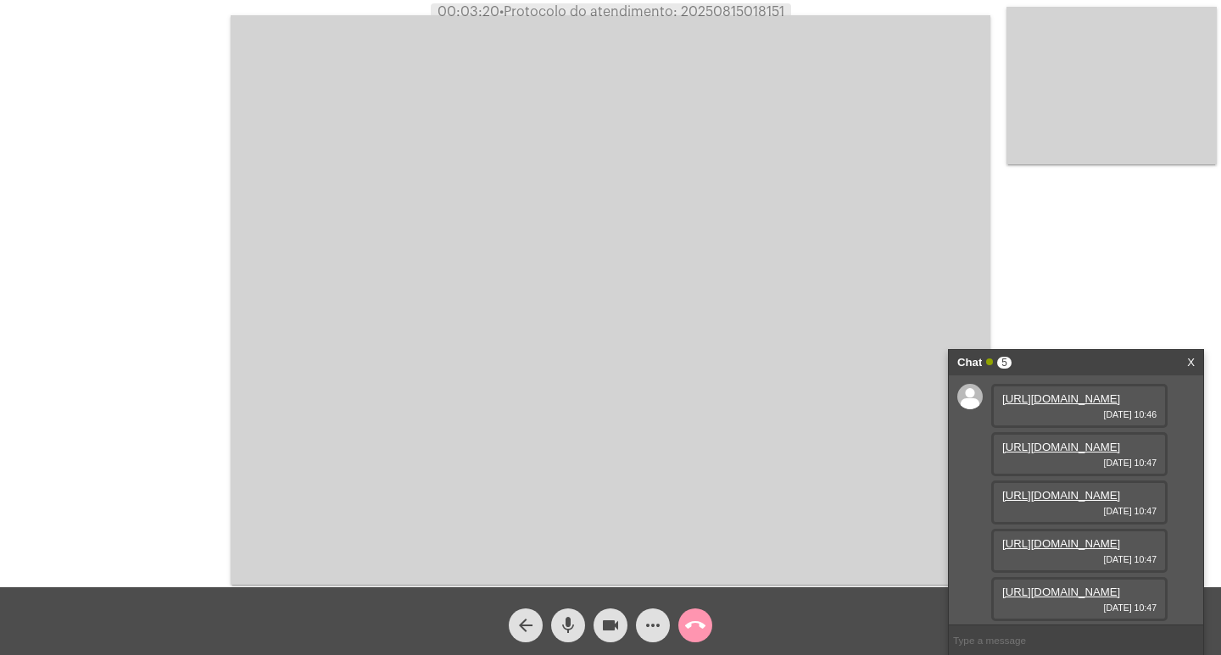
click at [1045, 586] on link "[URL][DOMAIN_NAME]" at bounding box center [1061, 592] width 118 height 13
click at [603, 632] on mat-icon "videocam" at bounding box center [610, 626] width 20 height 20
click at [610, 636] on mat-icon "videocam_off" at bounding box center [610, 626] width 20 height 20
click at [650, 610] on span "more_horiz" at bounding box center [653, 626] width 20 height 34
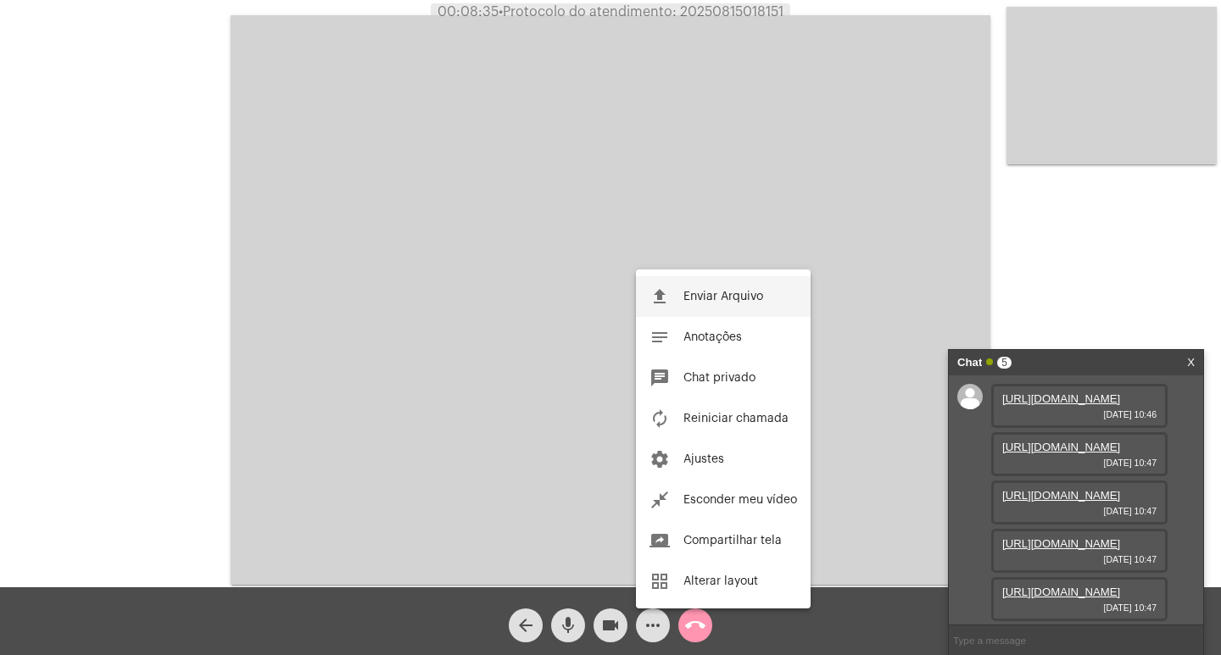
click at [695, 287] on button "file_upload Enviar Arquivo" at bounding box center [723, 296] width 175 height 41
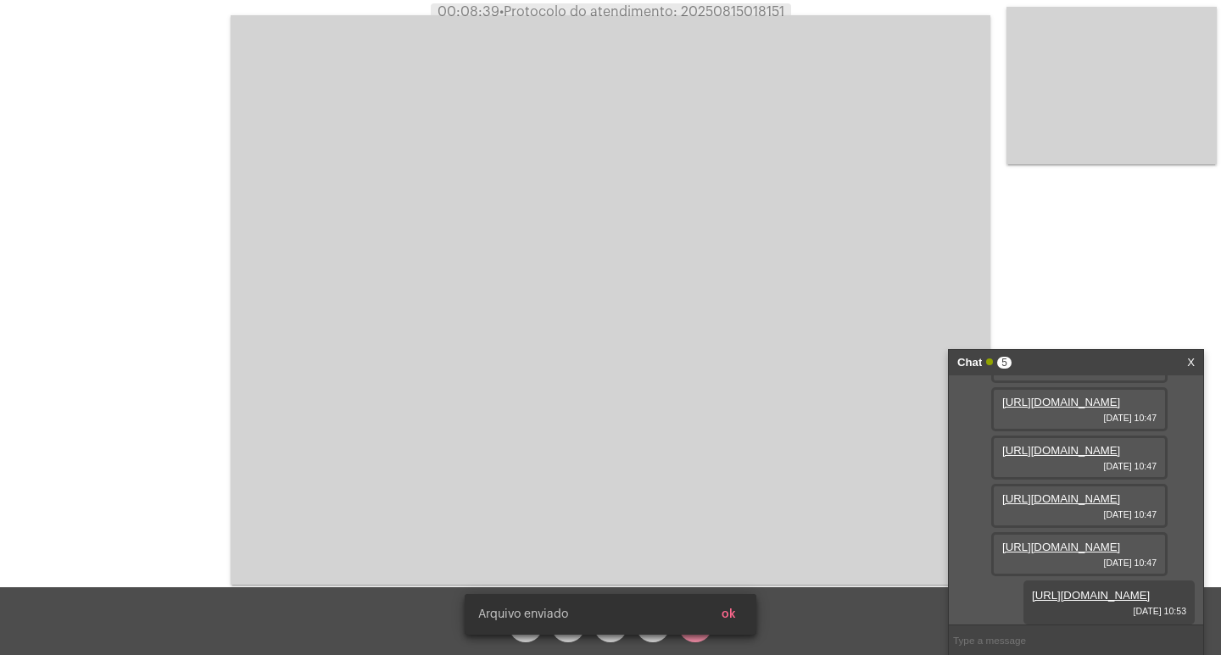
scroll to position [274, 0]
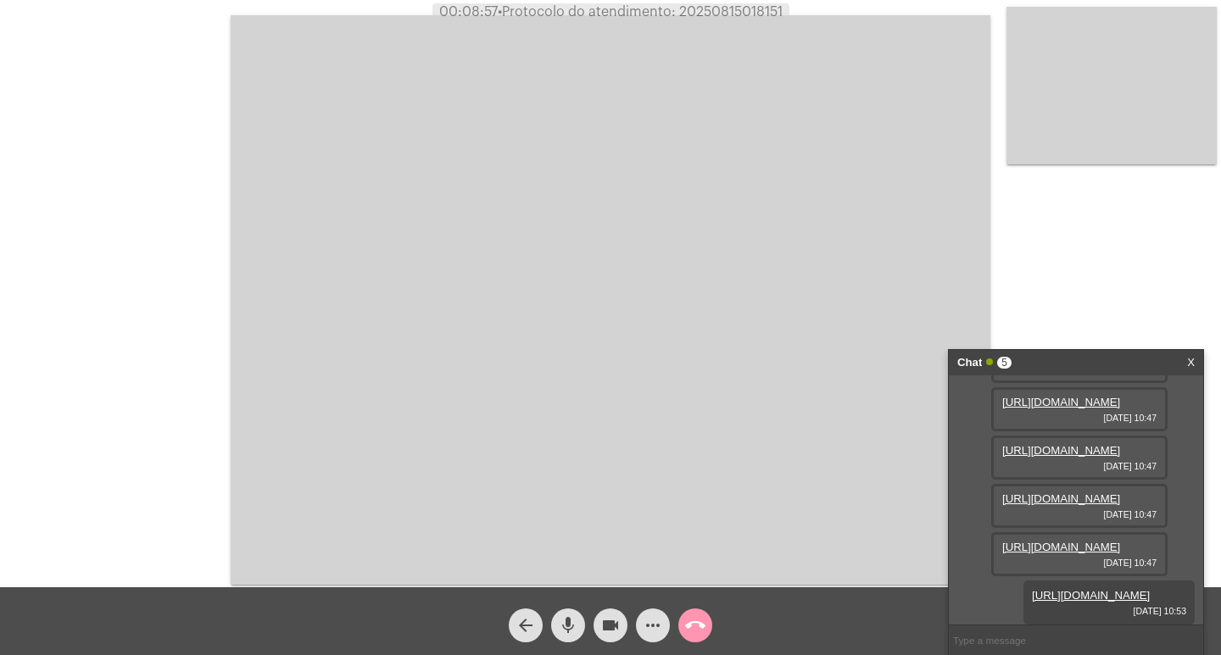
click at [692, 623] on mat-icon "call_end" at bounding box center [695, 626] width 20 height 20
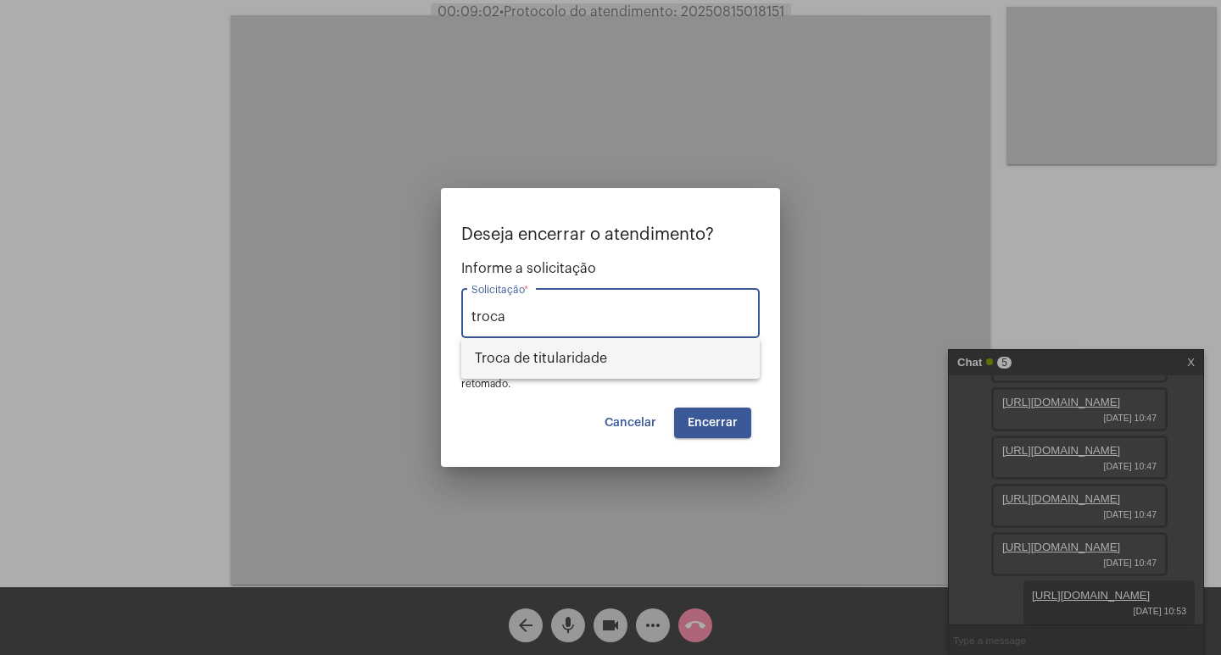
click at [733, 357] on span "Troca de titularidade" at bounding box center [610, 358] width 271 height 41
type input "Troca de titularidade"
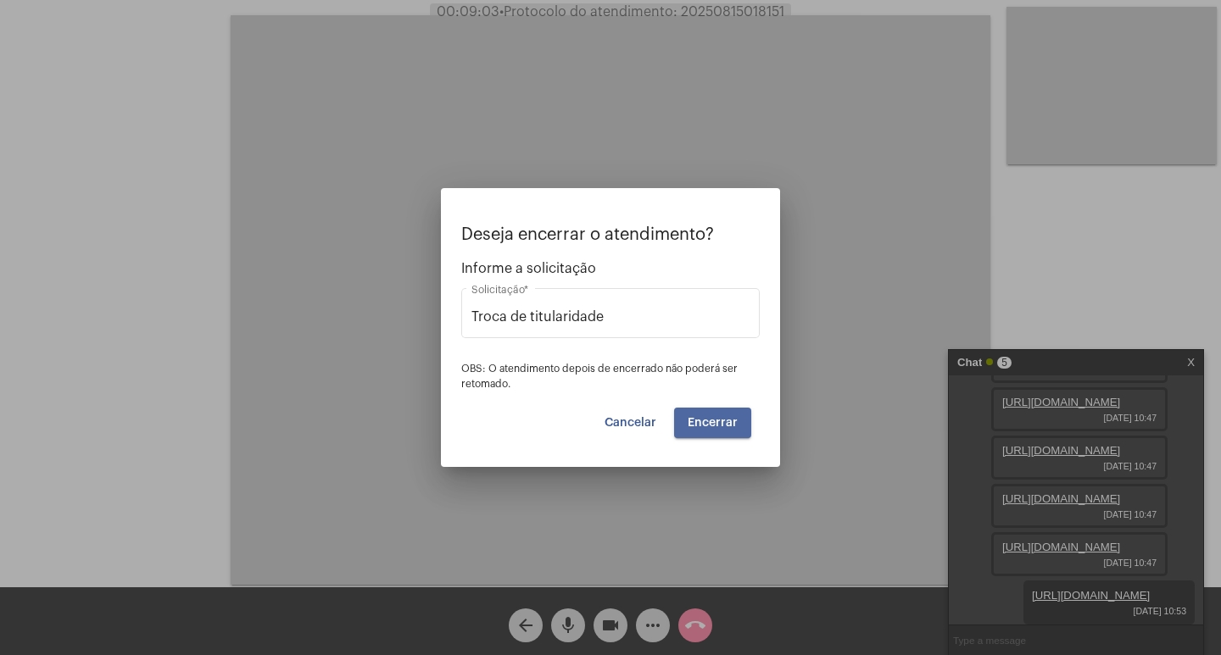
click at [737, 410] on button "Encerrar" at bounding box center [712, 423] width 77 height 31
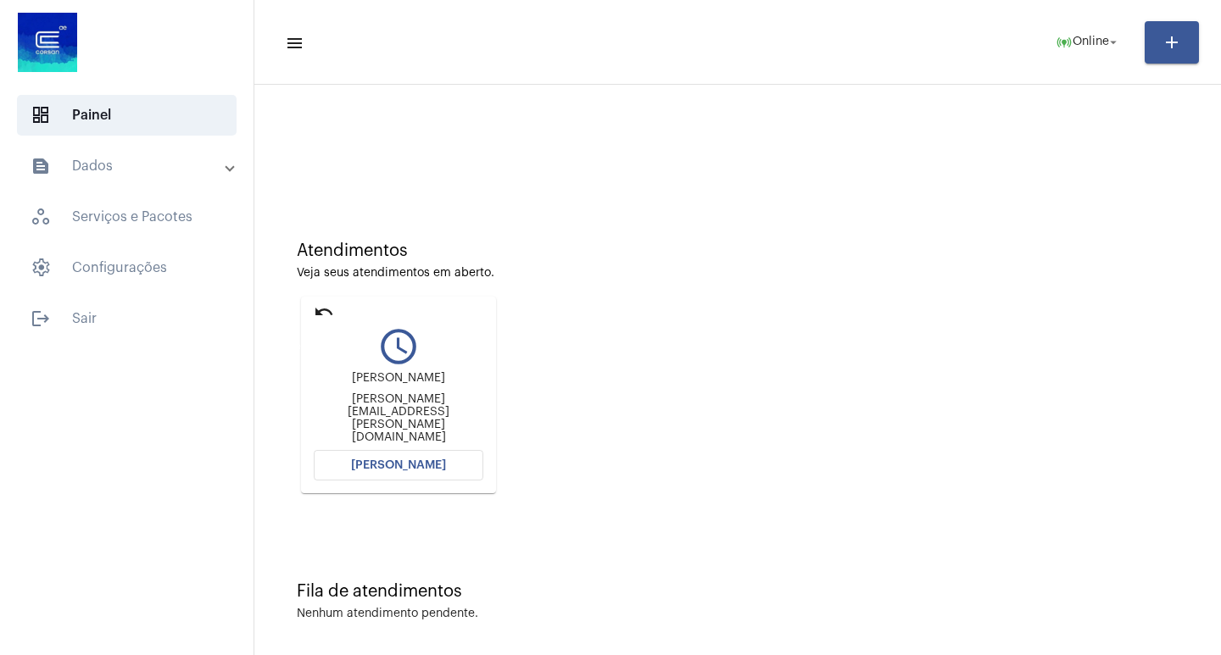
click at [328, 315] on mat-icon "undo" at bounding box center [324, 312] width 20 height 20
click at [129, 177] on mat-expansion-panel-header "text_snippet_outlined Dados" at bounding box center [131, 166] width 243 height 41
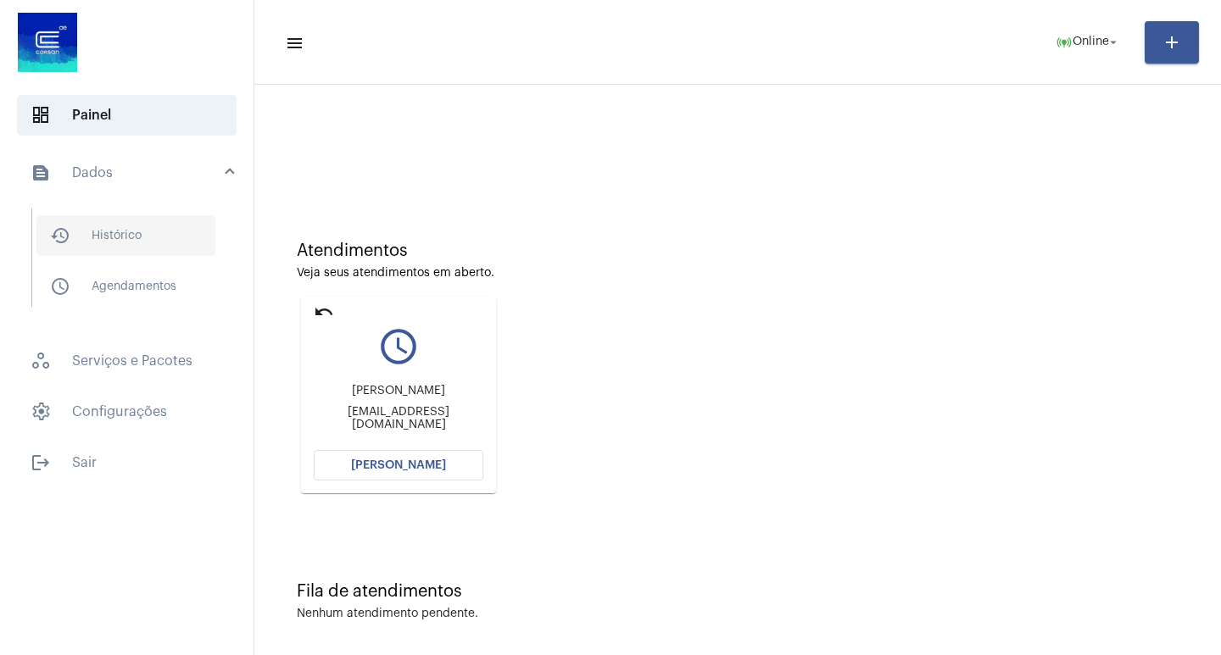
click at [161, 226] on span "history_outlined Histórico" at bounding box center [125, 235] width 179 height 41
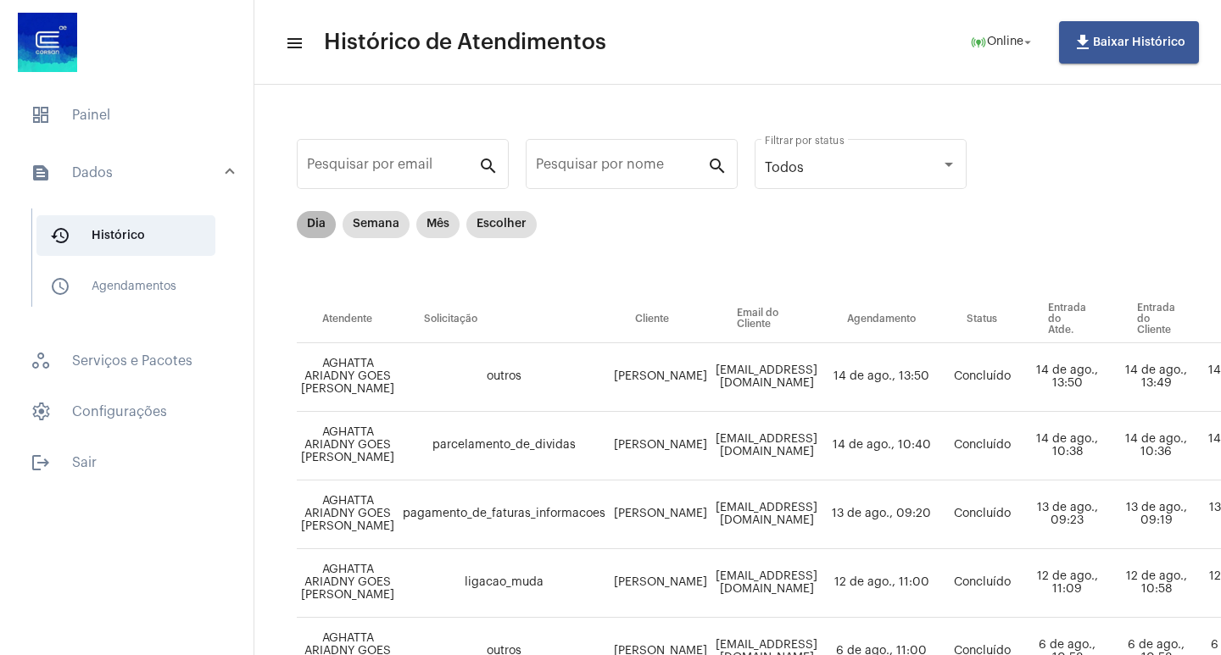
click at [306, 225] on mat-chip "Dia" at bounding box center [316, 224] width 39 height 27
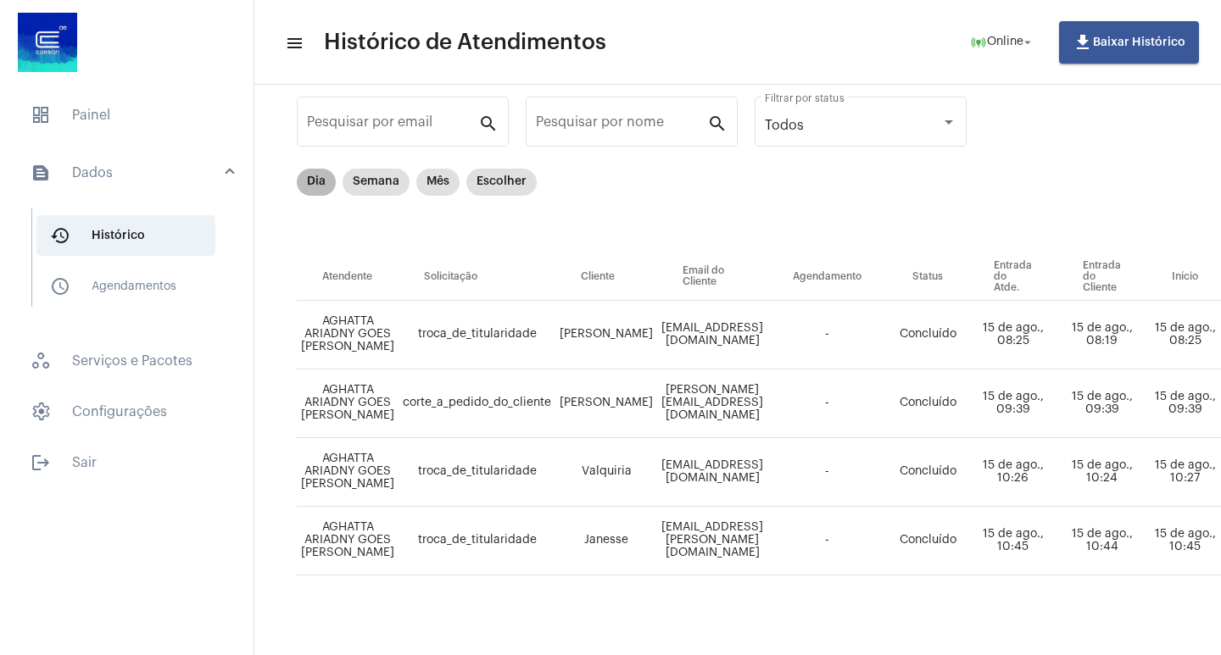
scroll to position [65, 0]
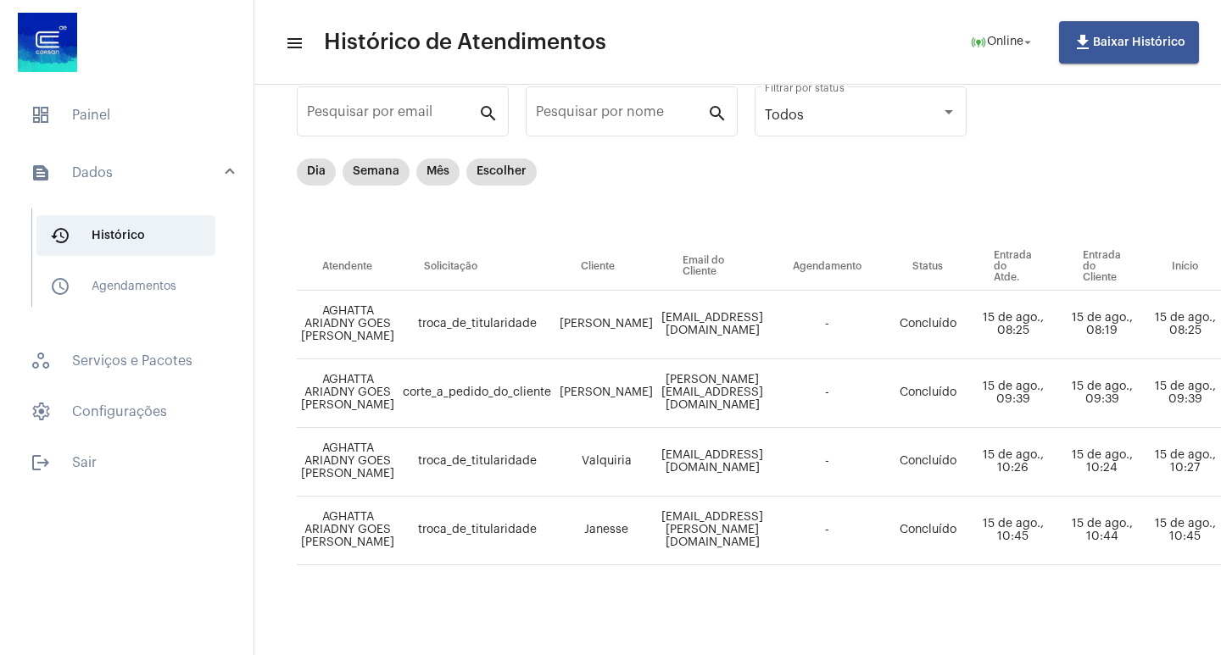
click at [120, 88] on mat-list "dashboard Painel text_snippet_outlined Dados history_outlined Histórico schedul…" at bounding box center [127, 285] width 254 height 395
click at [140, 132] on span "dashboard Painel" at bounding box center [127, 115] width 220 height 41
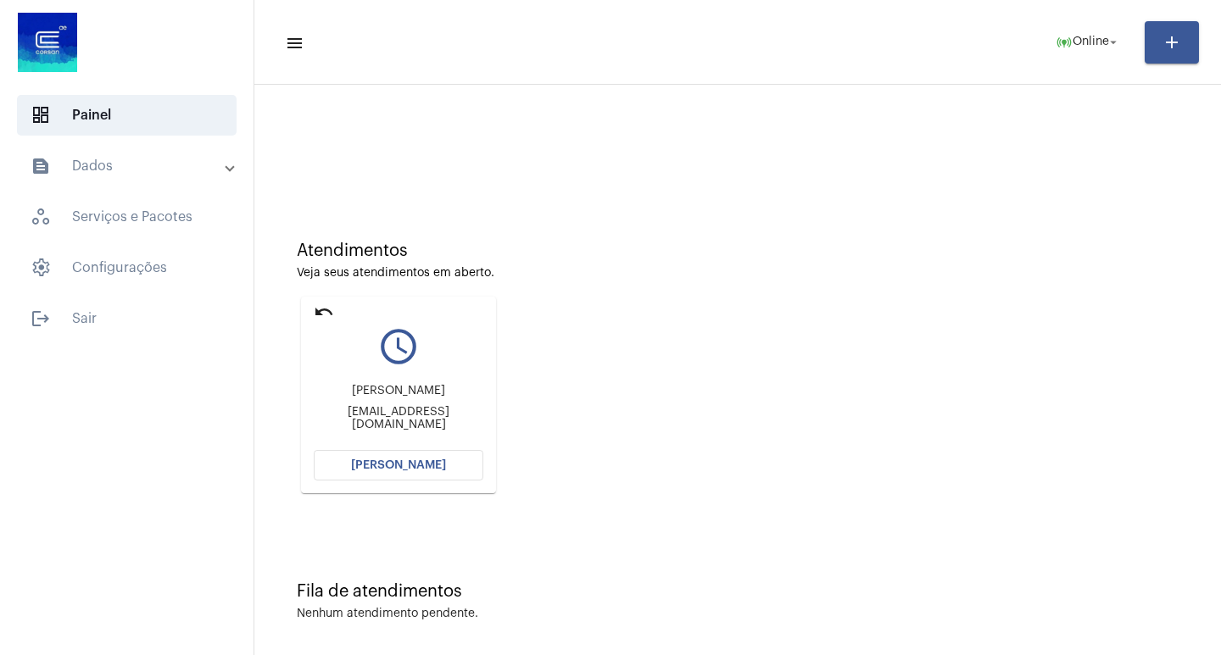
click at [424, 467] on span "[PERSON_NAME]" at bounding box center [398, 466] width 95 height 12
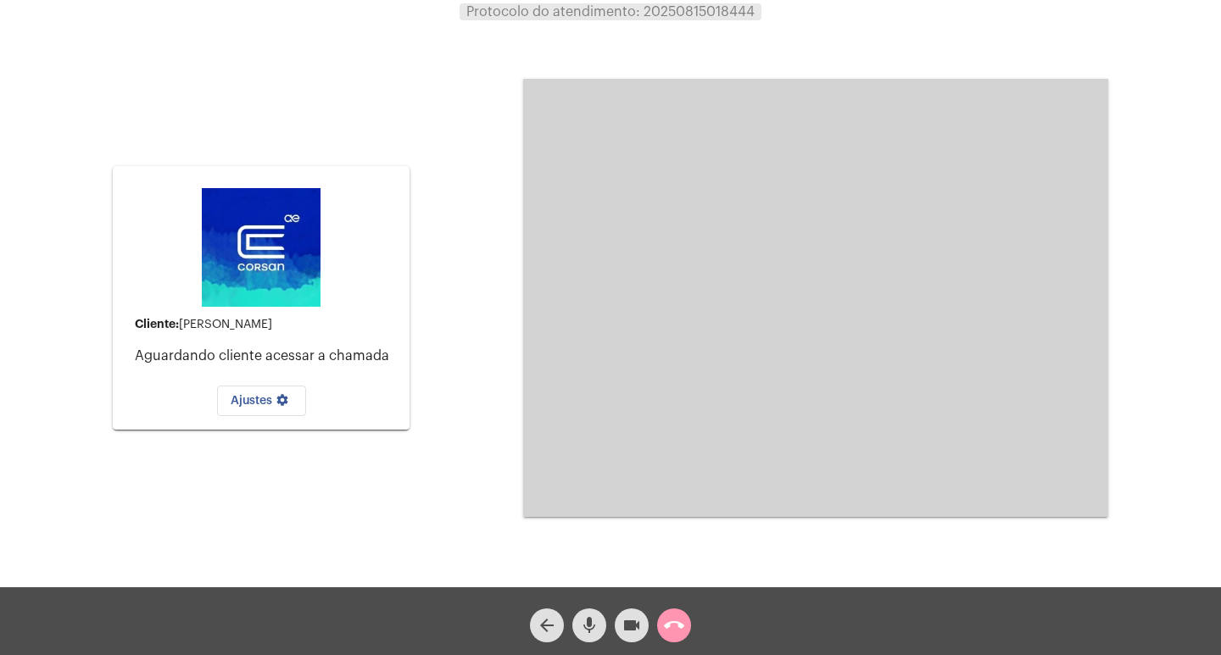
click at [639, 631] on mat-icon "videocam" at bounding box center [632, 626] width 20 height 20
click at [639, 631] on mat-icon "videocam_off" at bounding box center [632, 626] width 20 height 20
click at [671, 639] on span "call_end" at bounding box center [674, 626] width 20 height 34
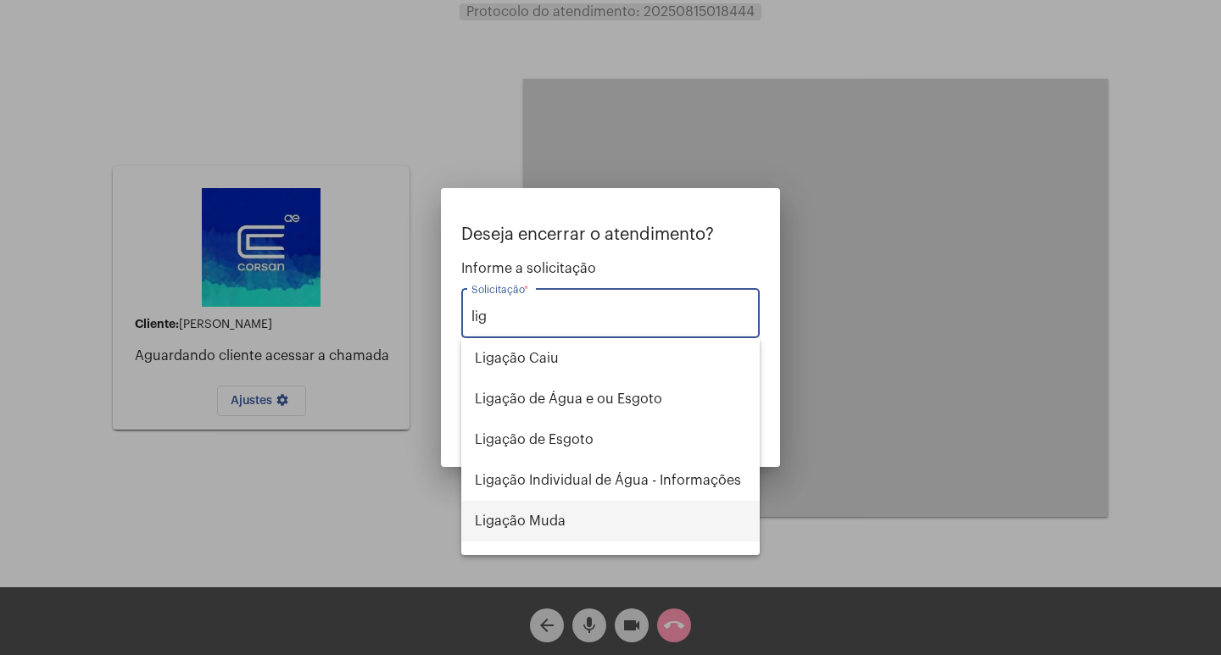
click at [630, 532] on span "Ligação Muda" at bounding box center [610, 521] width 271 height 41
type input "Ligação Muda"
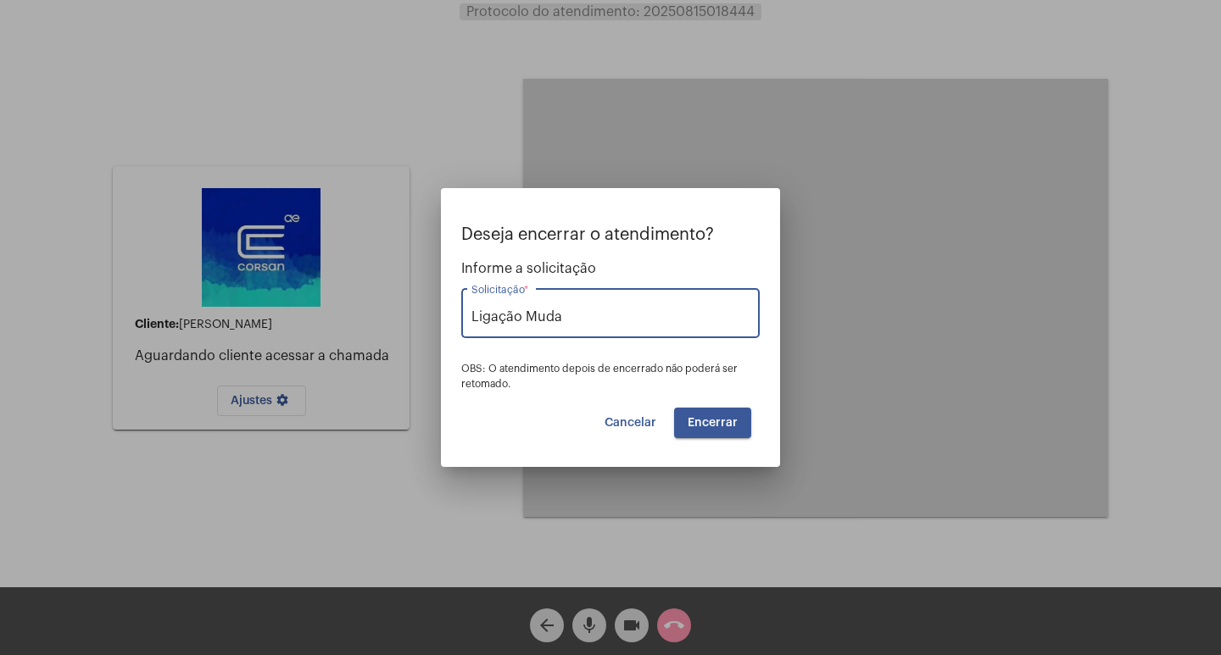
click at [727, 410] on button "Encerrar" at bounding box center [712, 423] width 77 height 31
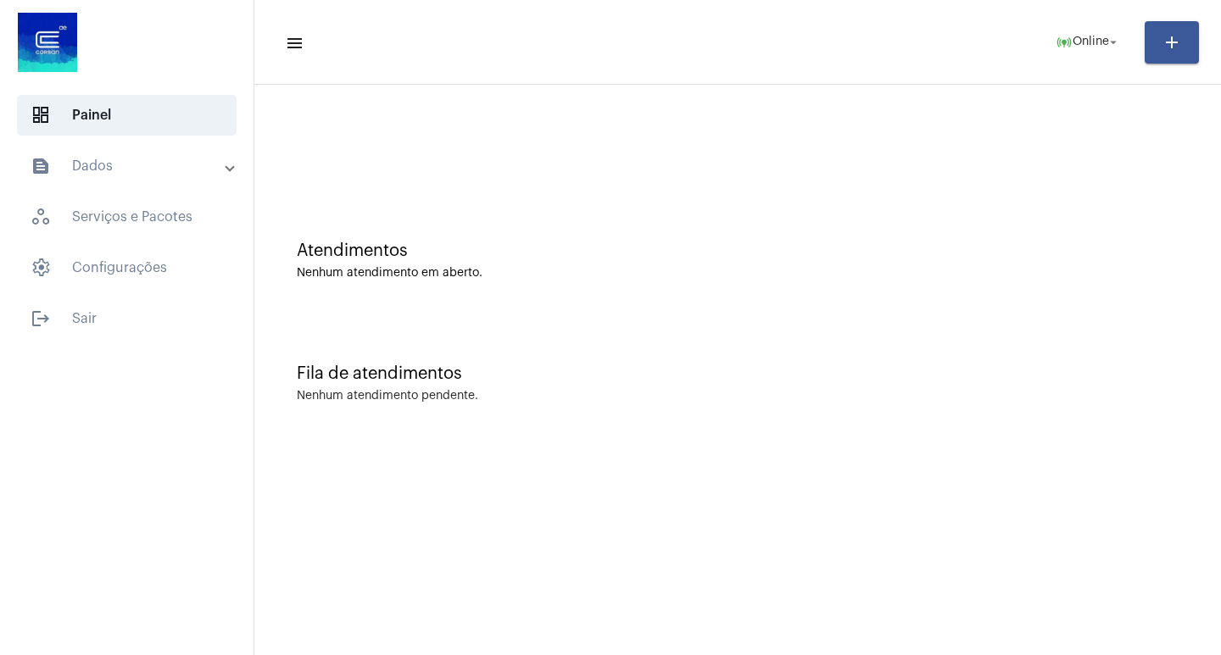
click at [220, 165] on mat-panel-title "text_snippet_outlined Dados" at bounding box center [129, 166] width 196 height 20
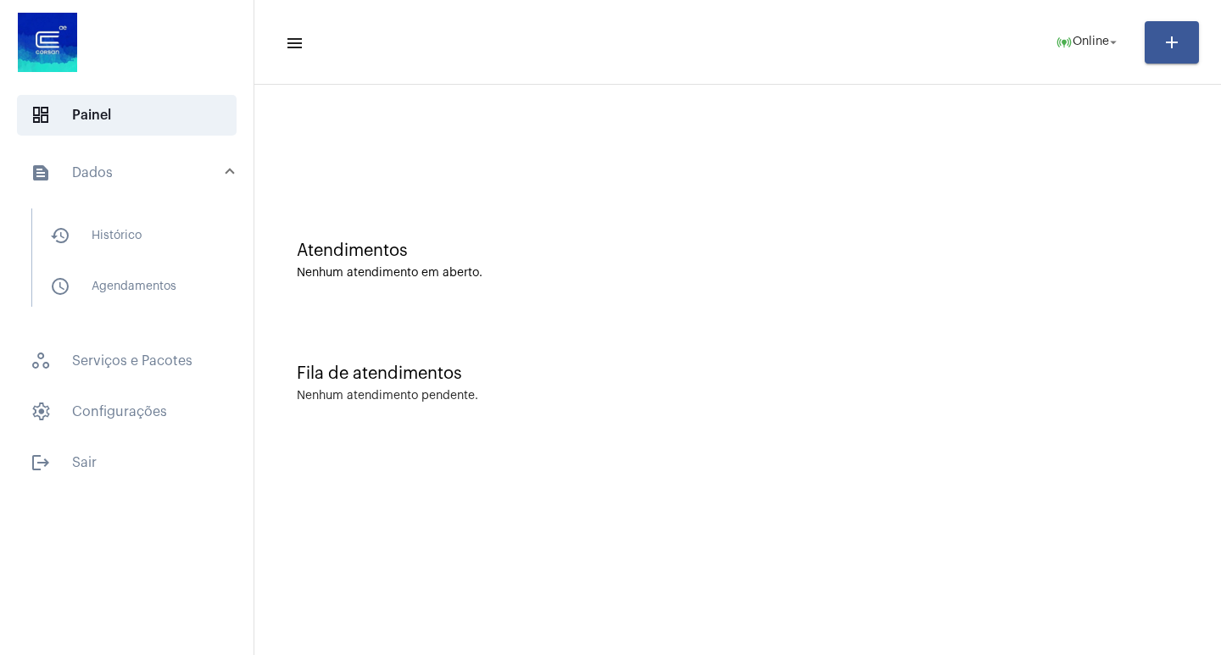
click at [216, 224] on mat-list "history_outlined Histórico schedule_outlined Agendamentos" at bounding box center [138, 258] width 213 height 98
click at [175, 233] on span "history_outlined Histórico" at bounding box center [125, 235] width 179 height 41
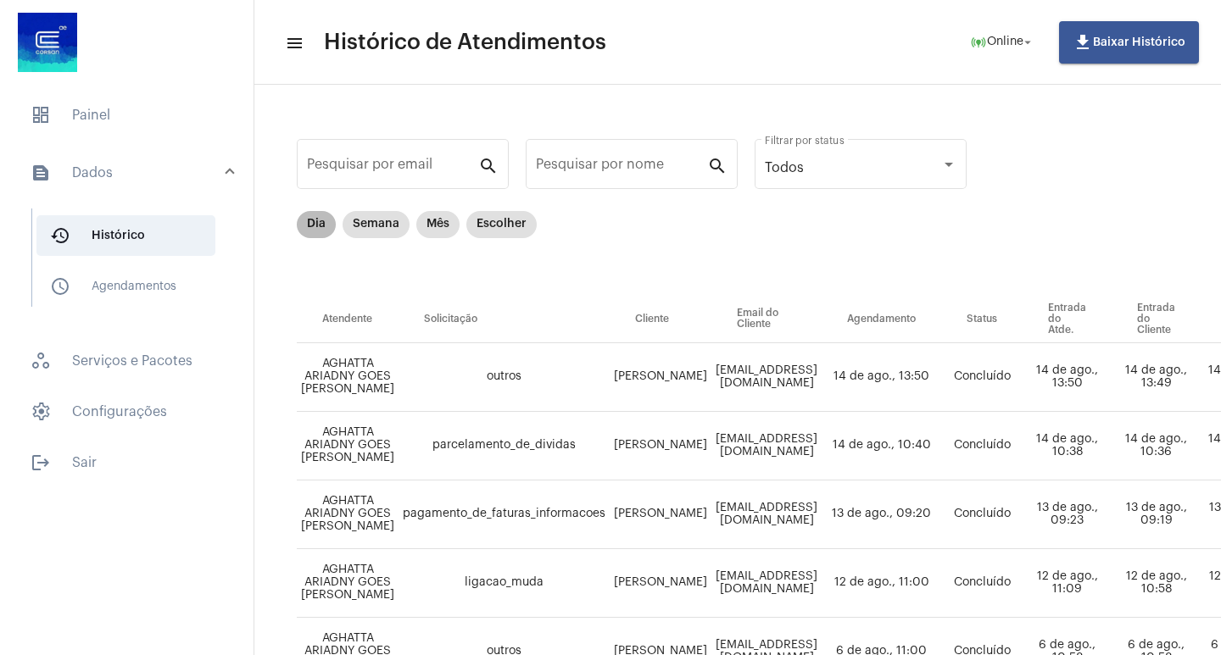
click at [316, 228] on mat-chip "Dia" at bounding box center [316, 224] width 39 height 27
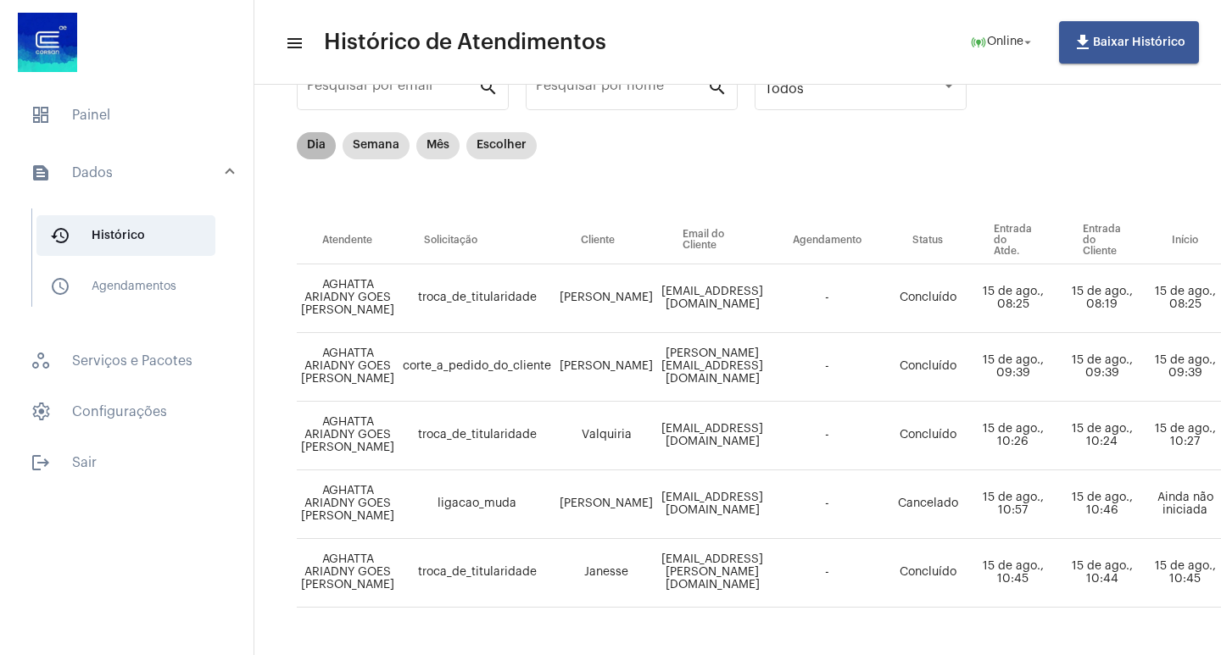
scroll to position [134, 0]
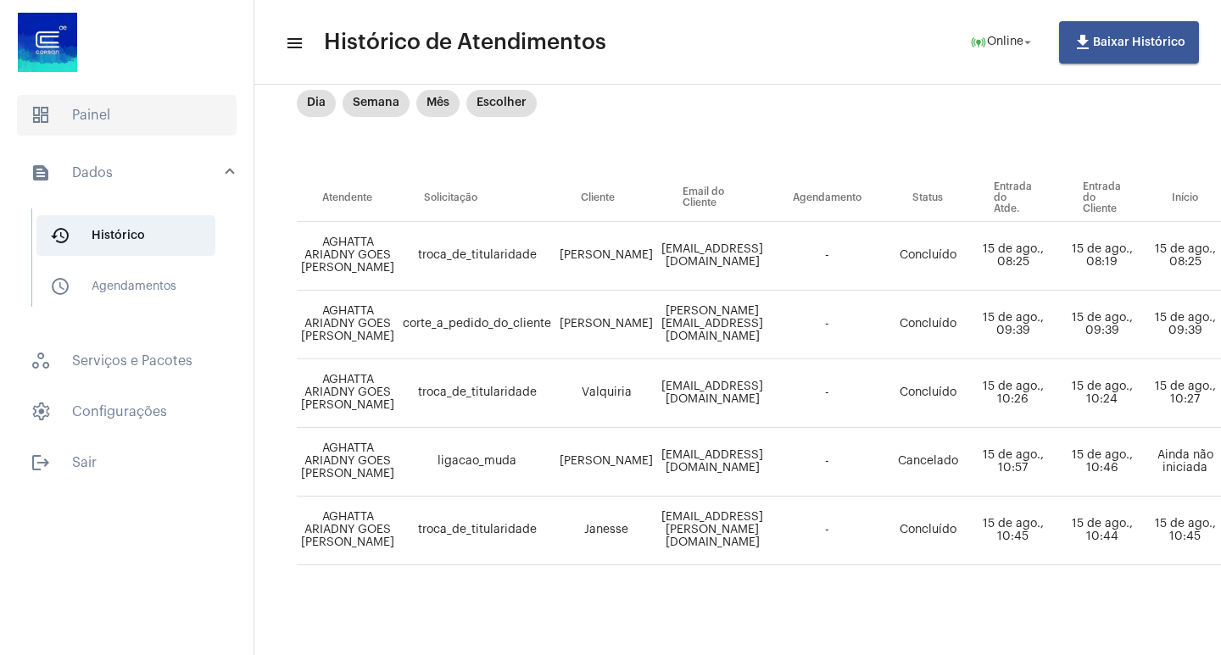
click at [169, 131] on span "dashboard Painel" at bounding box center [127, 115] width 220 height 41
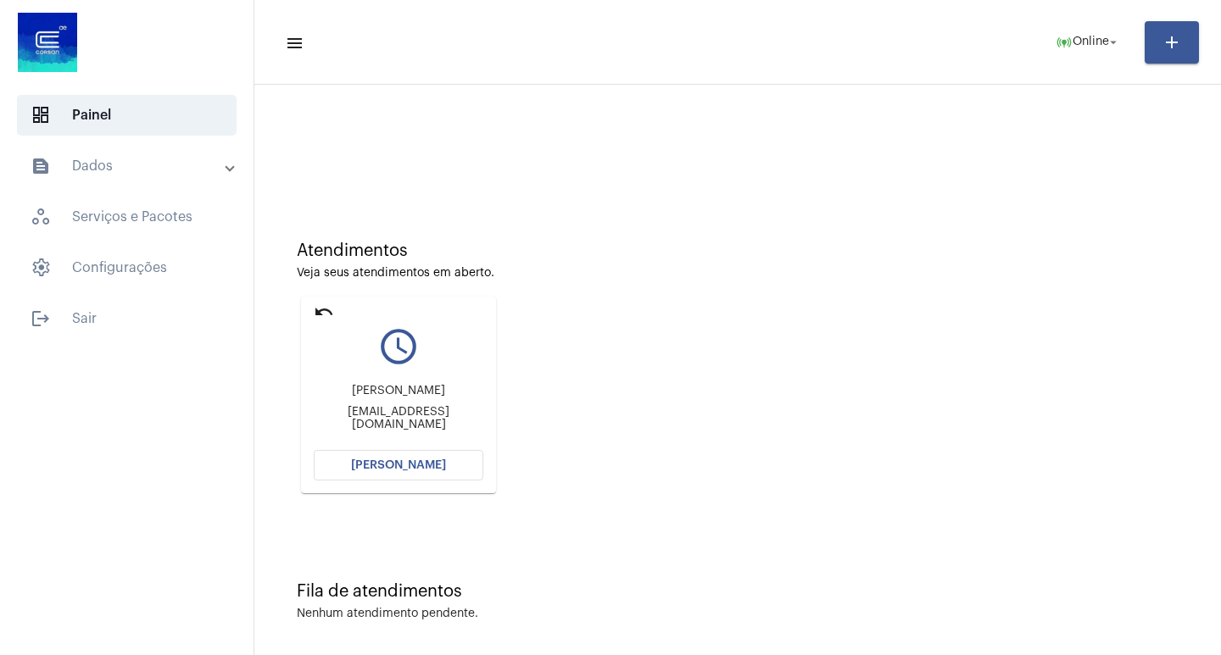
click at [456, 449] on mat-card "undo query_builder [PERSON_NAME] [PERSON_NAME][EMAIL_ADDRESS][DOMAIN_NAME] [PER…" at bounding box center [398, 395] width 195 height 197
click at [455, 455] on button "[PERSON_NAME]" at bounding box center [399, 465] width 170 height 31
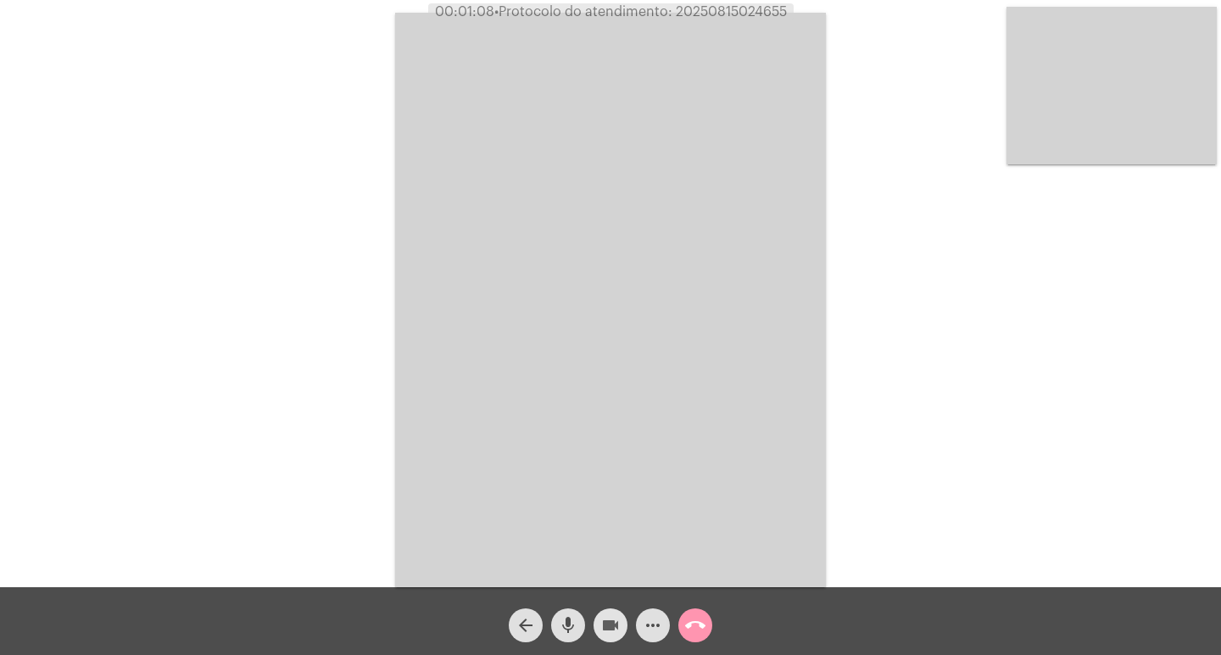
click at [620, 626] on mat-icon "videocam" at bounding box center [610, 626] width 20 height 20
click at [620, 626] on mat-icon "videocam_off" at bounding box center [610, 626] width 20 height 20
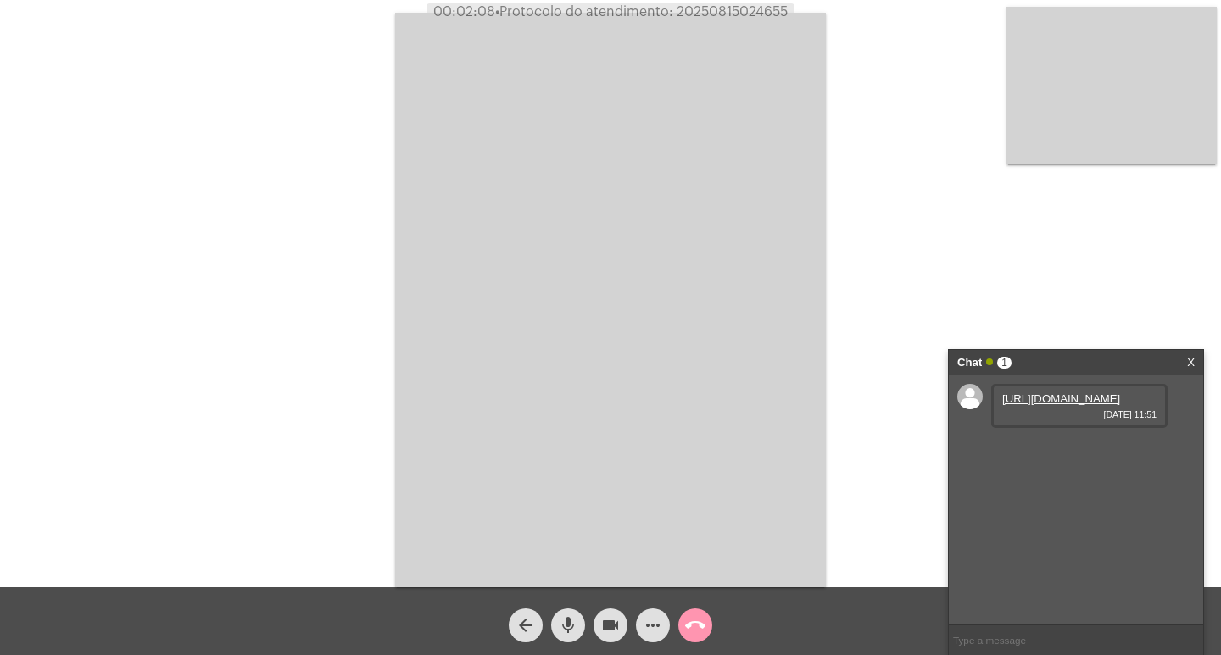
click at [1062, 405] on link "[URL][DOMAIN_NAME]" at bounding box center [1061, 399] width 118 height 13
click at [746, 13] on span "• Protocolo do atendimento: 20250815024655" at bounding box center [640, 12] width 293 height 14
copy span "20250815024655"
click at [655, 648] on div "arrow_back mic videocam more_horiz call_end" at bounding box center [610, 622] width 1221 height 68
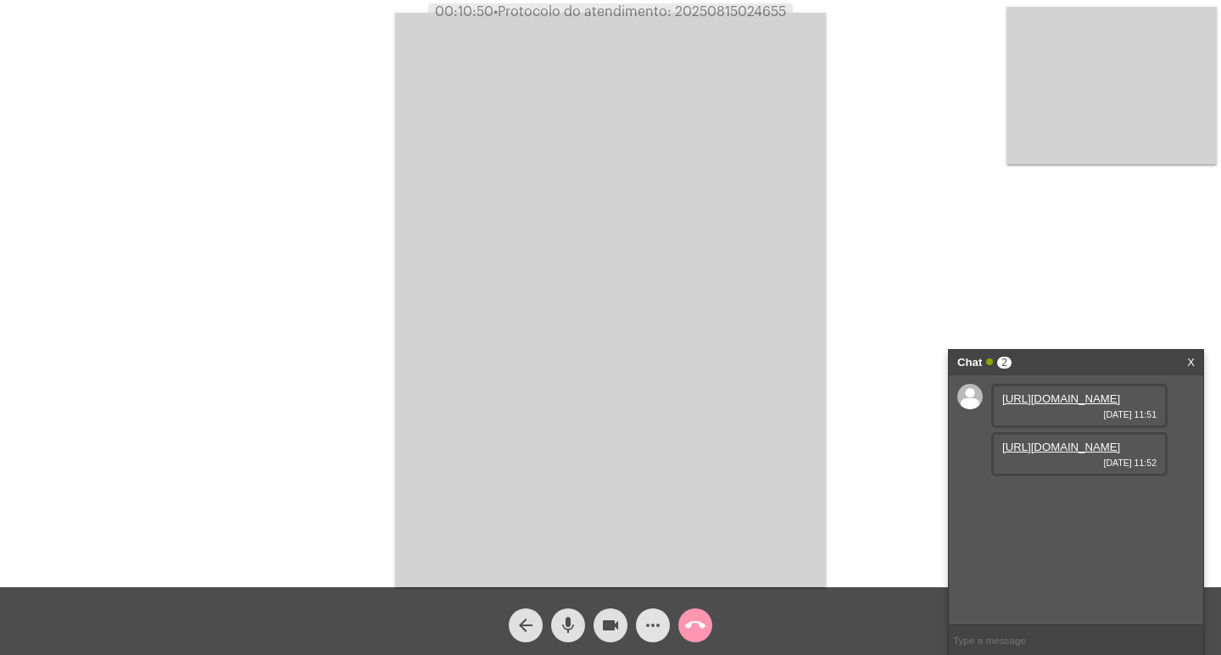
click at [644, 636] on mat-icon "more_horiz" at bounding box center [653, 626] width 20 height 20
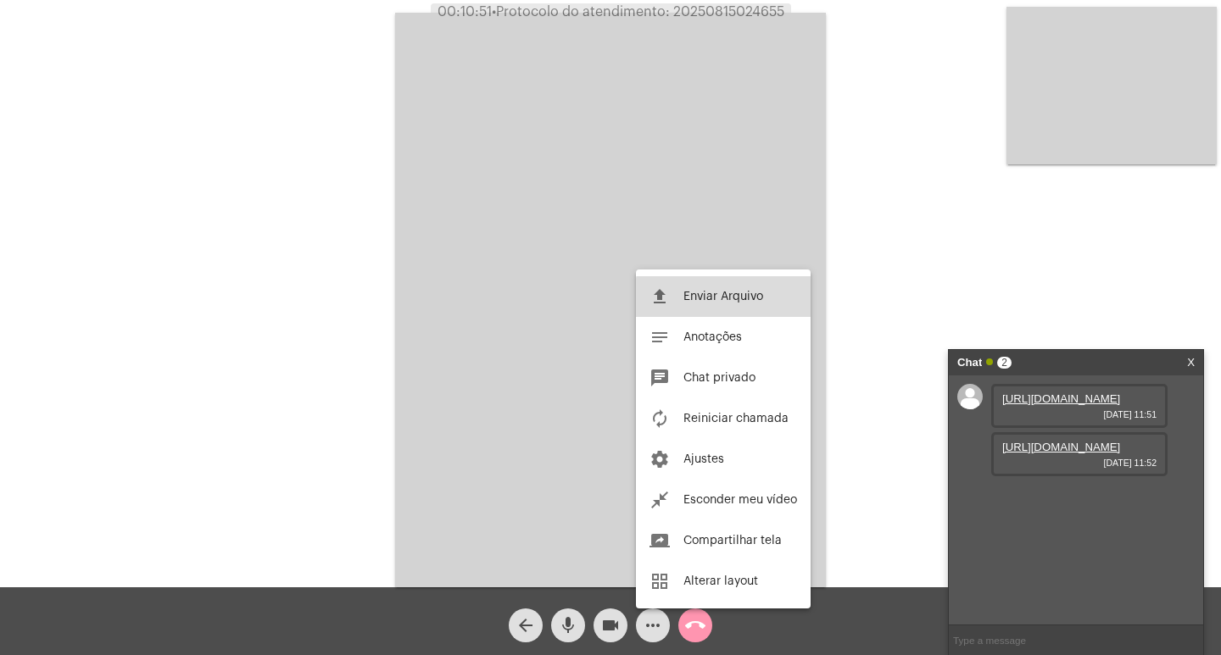
click at [751, 310] on button "file_upload Enviar Arquivo" at bounding box center [723, 296] width 175 height 41
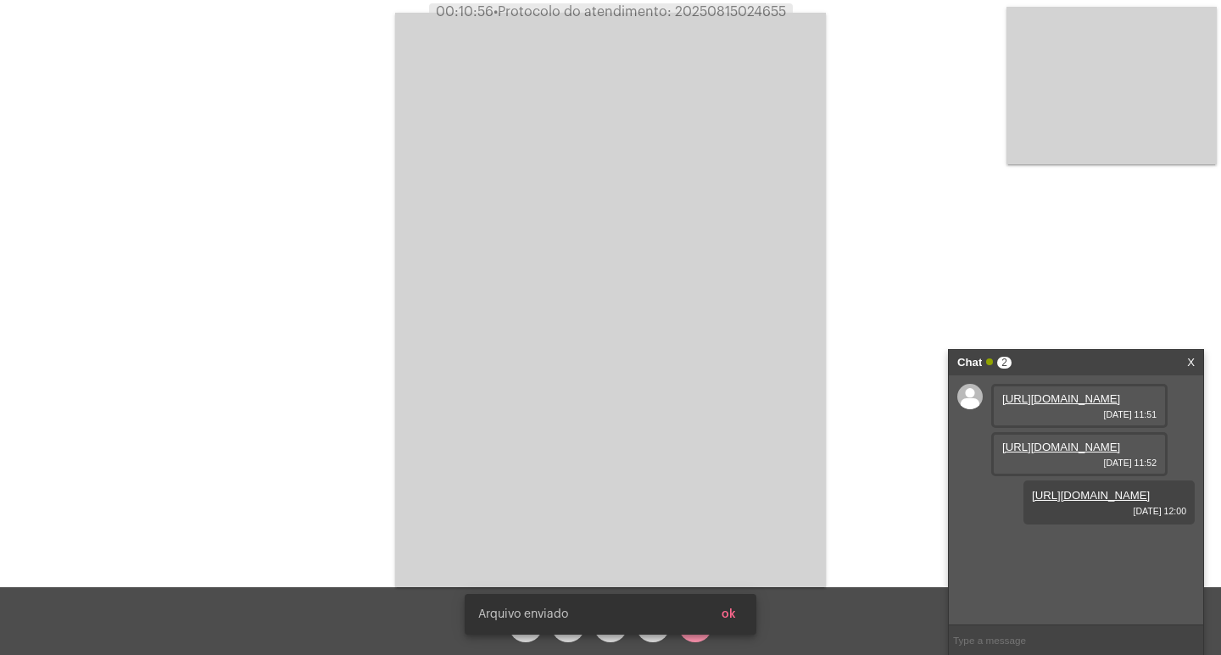
scroll to position [14, 0]
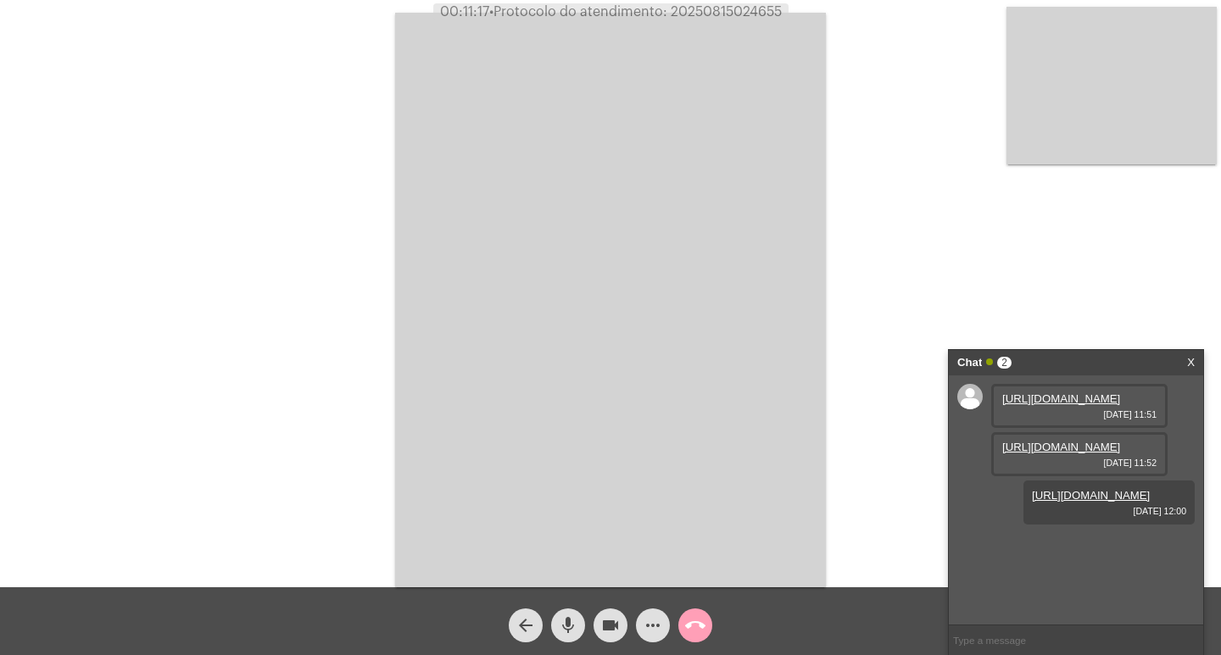
click at [701, 621] on mat-icon "call_end" at bounding box center [695, 626] width 20 height 20
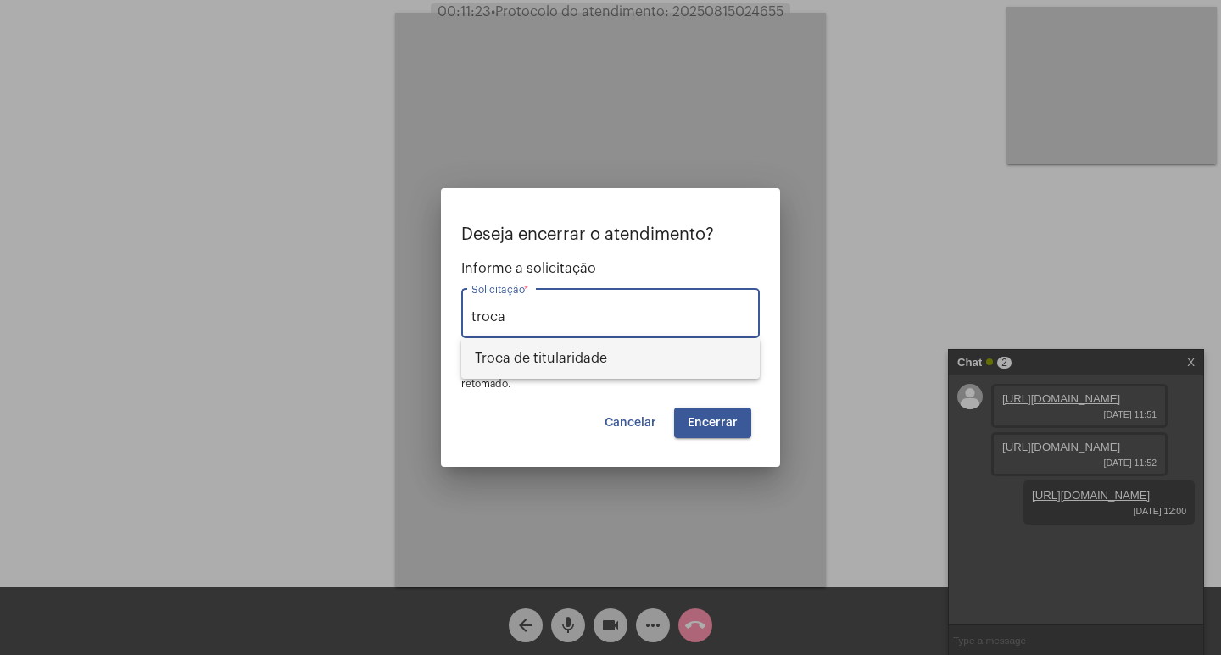
click at [576, 354] on span "Troca de titularidade" at bounding box center [610, 358] width 271 height 41
type input "Troca de titularidade"
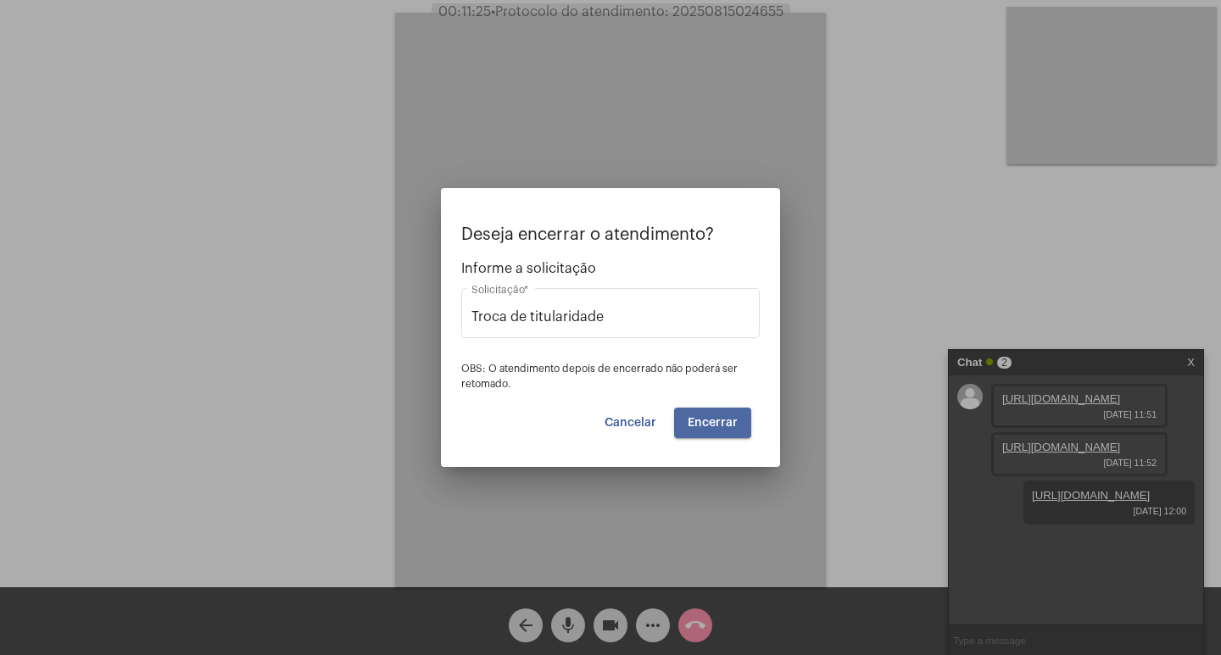
click at [700, 421] on span "Encerrar" at bounding box center [713, 423] width 50 height 12
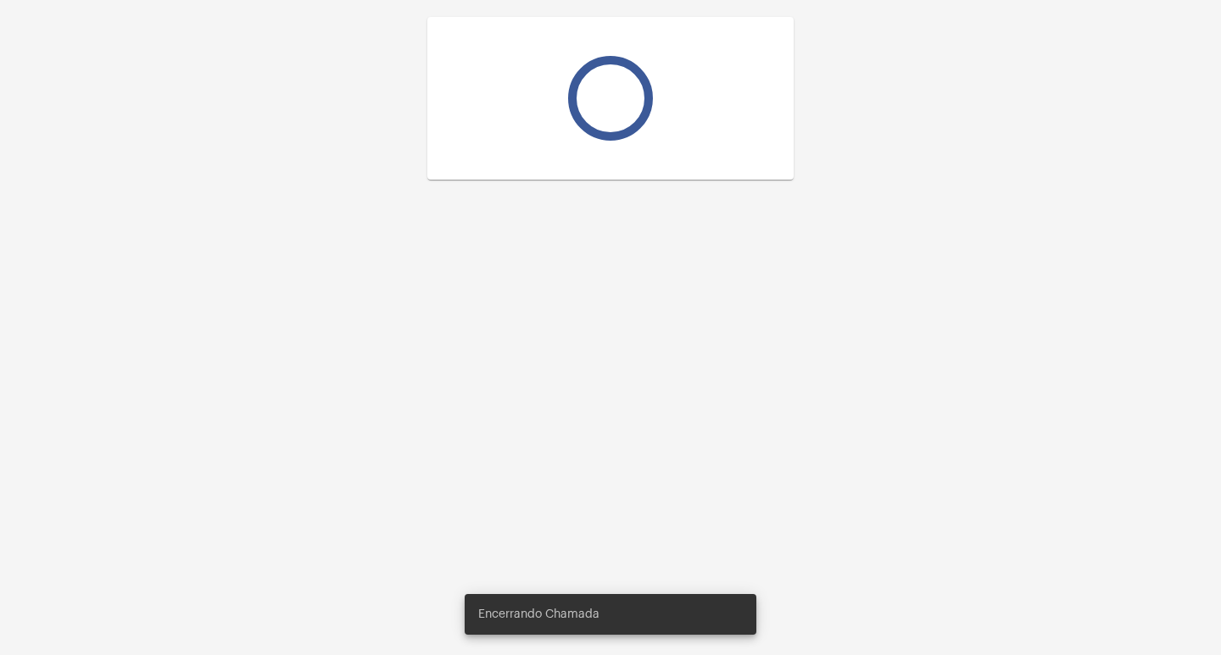
click at [700, 421] on div at bounding box center [610, 327] width 1221 height 655
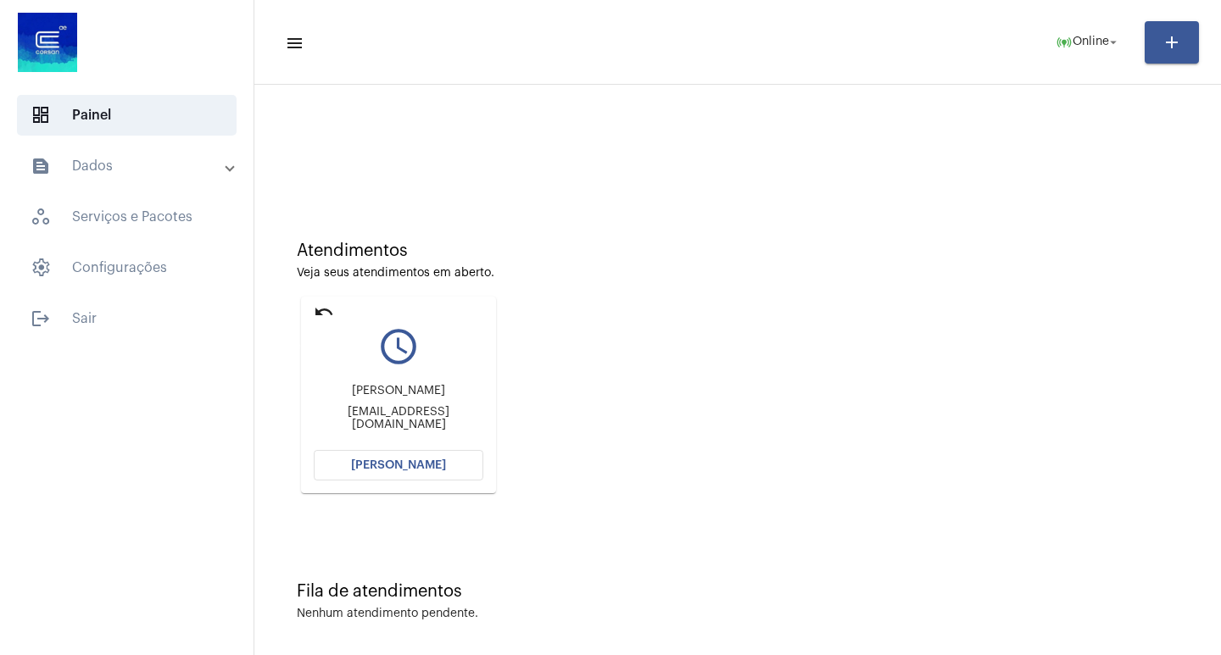
click at [328, 300] on mat-card "undo query_builder [PERSON_NAME] [PERSON_NAME][EMAIL_ADDRESS][DOMAIN_NAME] [PER…" at bounding box center [398, 395] width 195 height 197
click at [328, 311] on mat-icon "undo" at bounding box center [324, 312] width 20 height 20
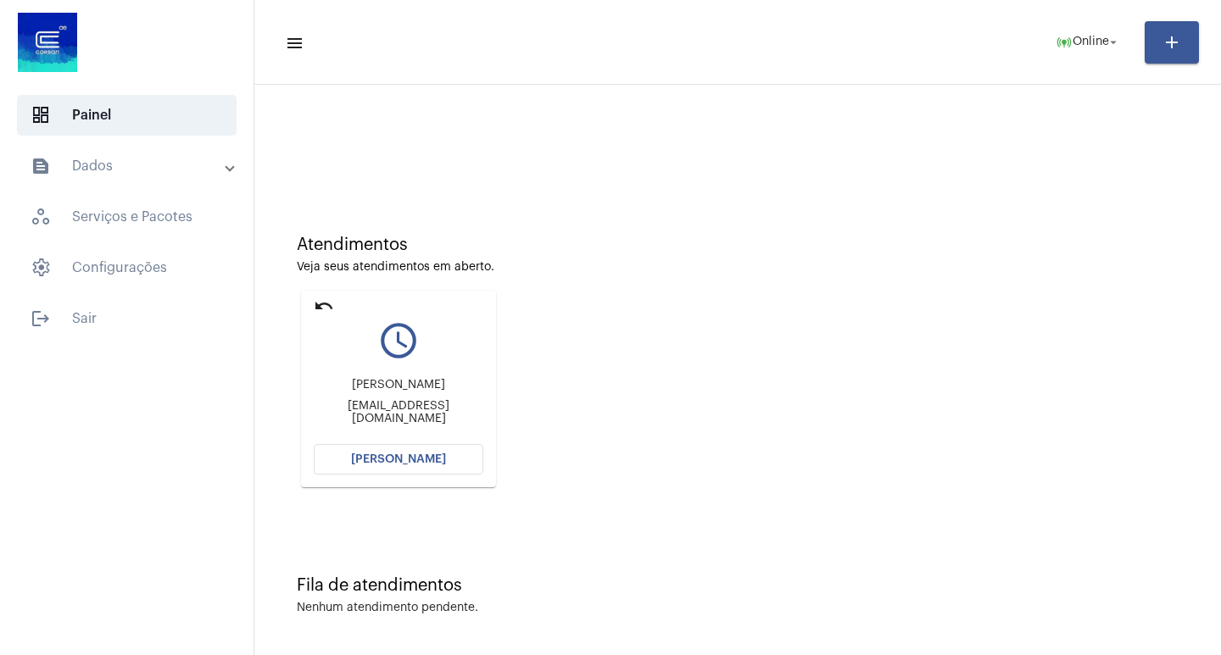
scroll to position [8, 0]
click at [421, 455] on span "[PERSON_NAME]" at bounding box center [398, 458] width 95 height 12
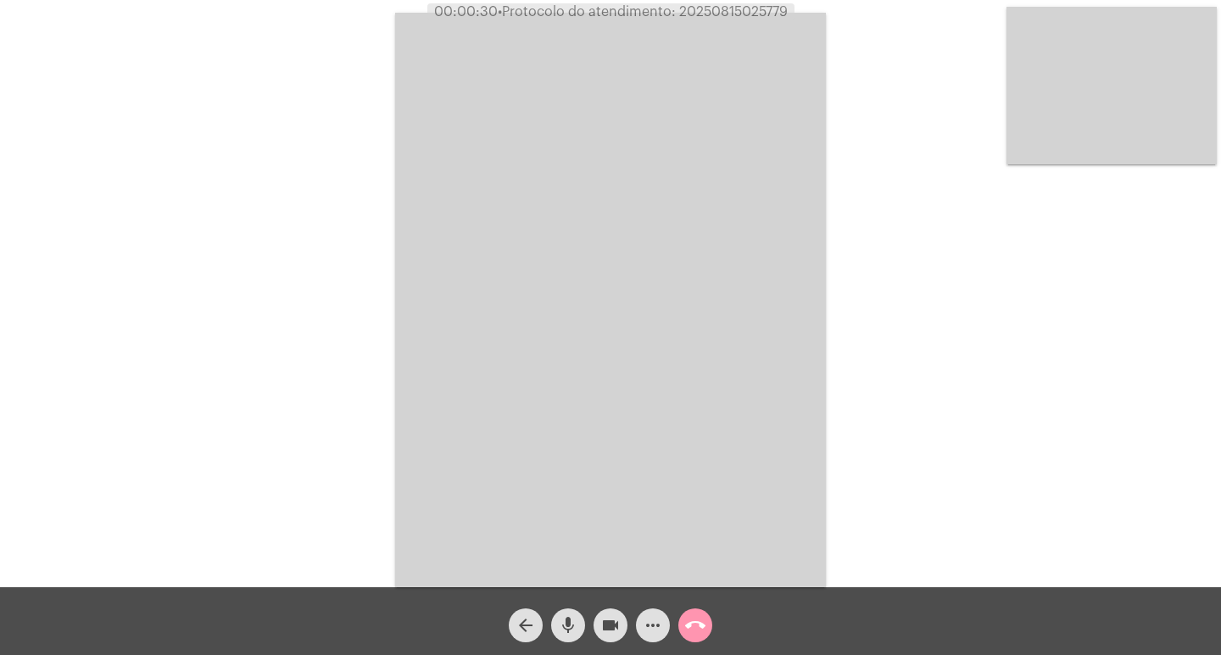
click at [897, 494] on div "Acessando Câmera e Microfone..." at bounding box center [611, 298] width 1218 height 588
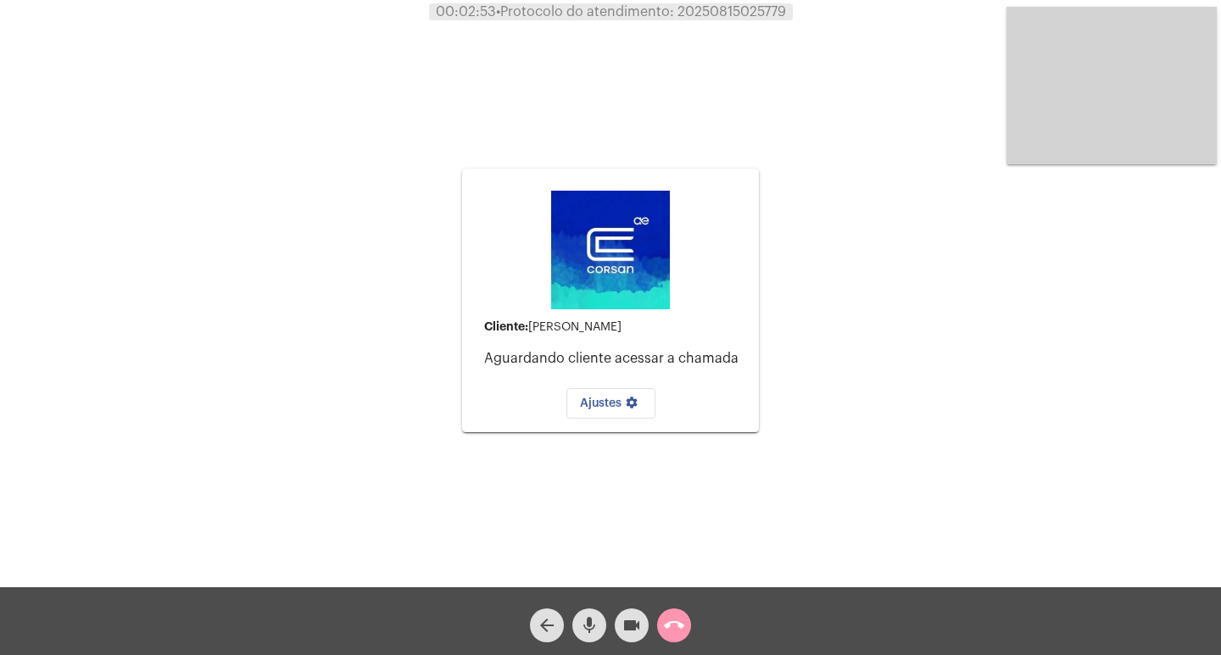
click at [673, 609] on span "call_end" at bounding box center [674, 626] width 20 height 34
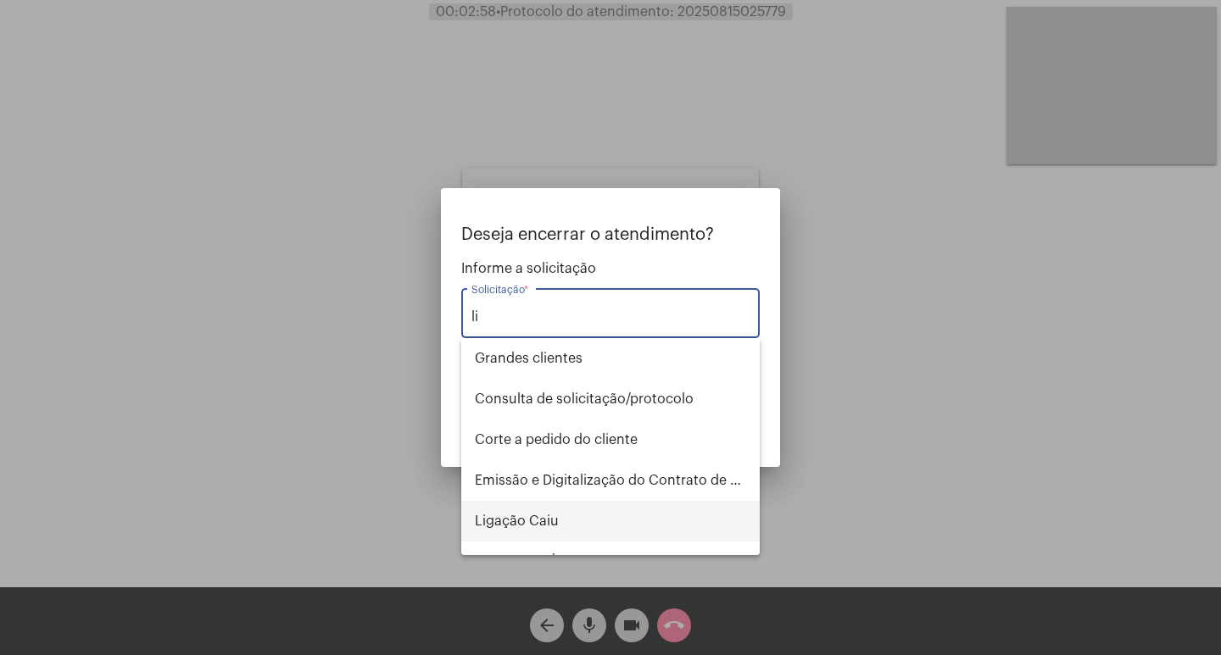
click at [594, 524] on span "Ligação Caiu" at bounding box center [610, 521] width 271 height 41
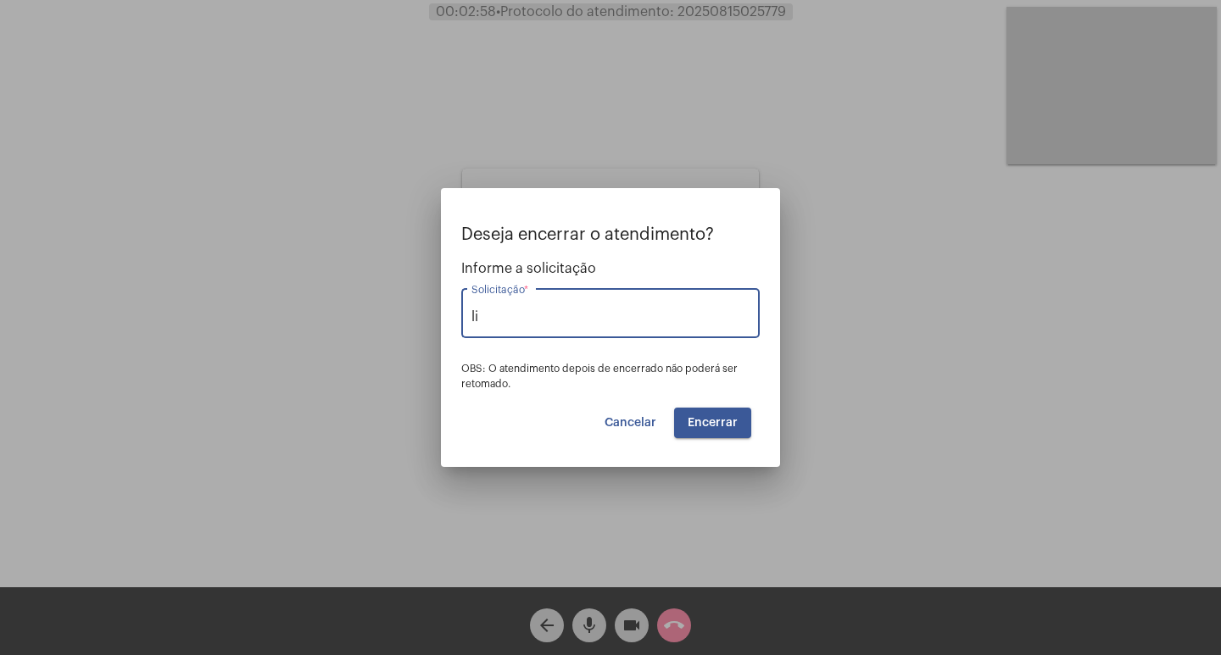
type input "Ligação Caiu"
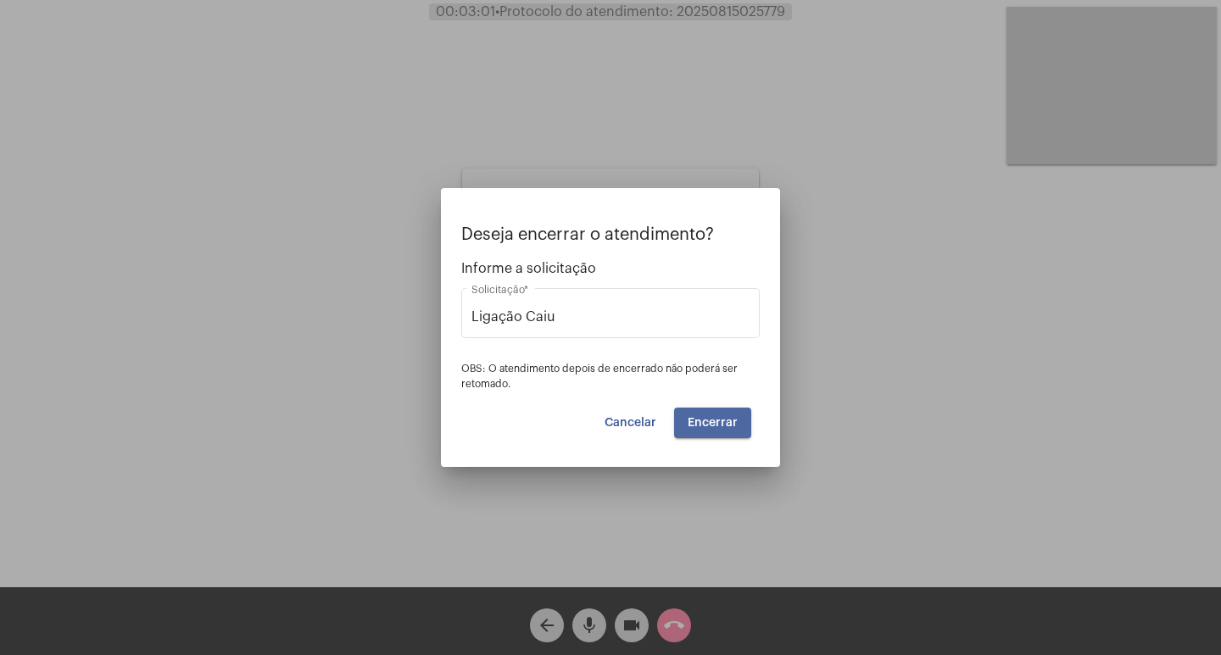
click at [740, 413] on button "Encerrar" at bounding box center [712, 423] width 77 height 31
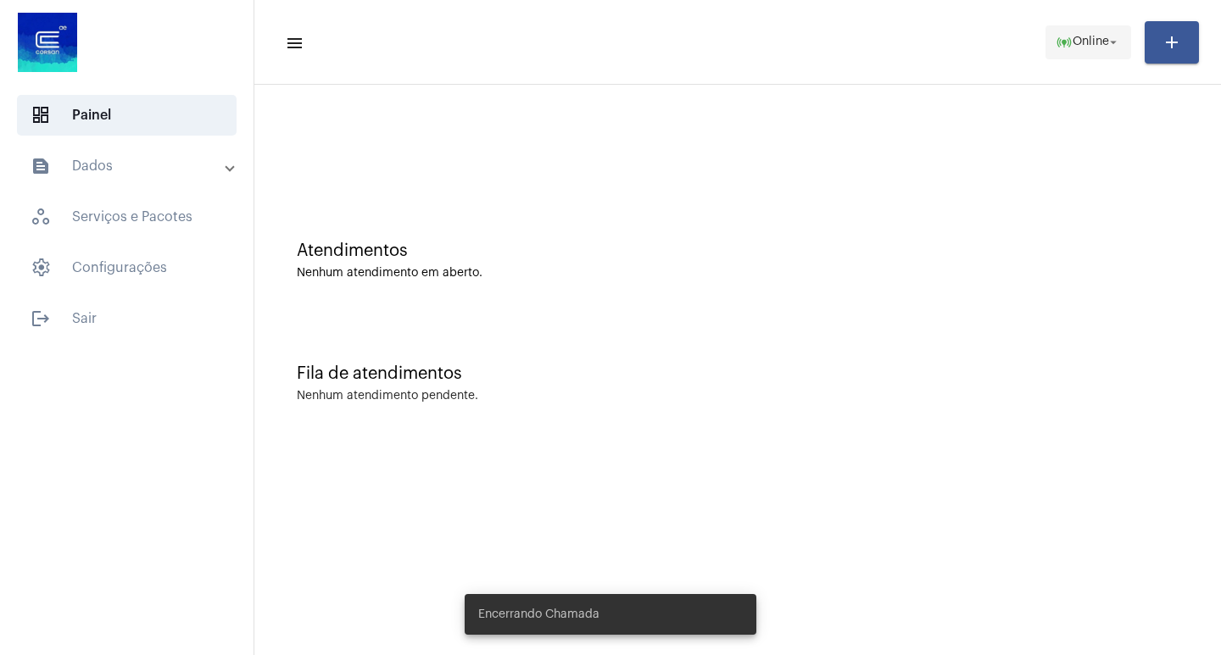
click at [1075, 50] on span "online_prediction Online arrow_drop_down" at bounding box center [1088, 41] width 65 height 31
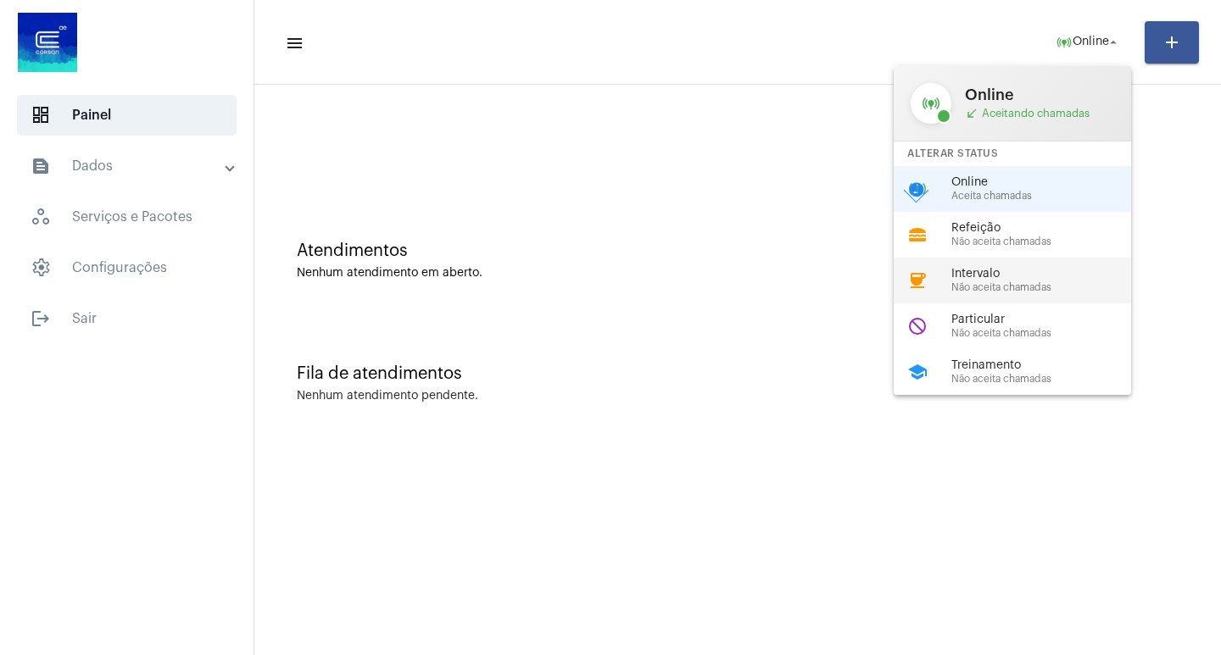
click at [1035, 300] on div "coffee Intervalo Não aceita chamadas" at bounding box center [1026, 281] width 265 height 46
